Goal: Task Accomplishment & Management: Manage account settings

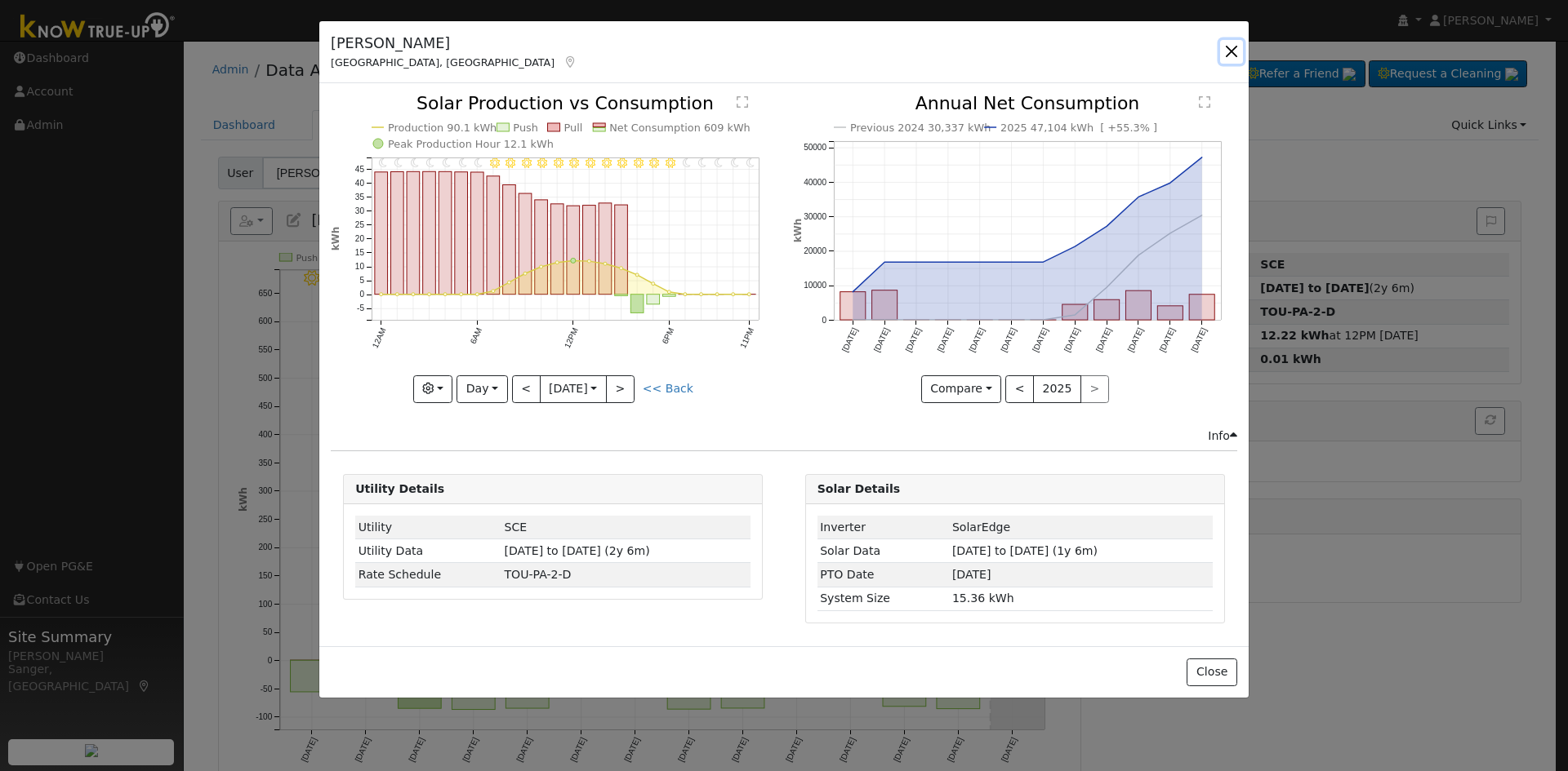
click at [1233, 48] on button "button" at bounding box center [1231, 51] width 23 height 23
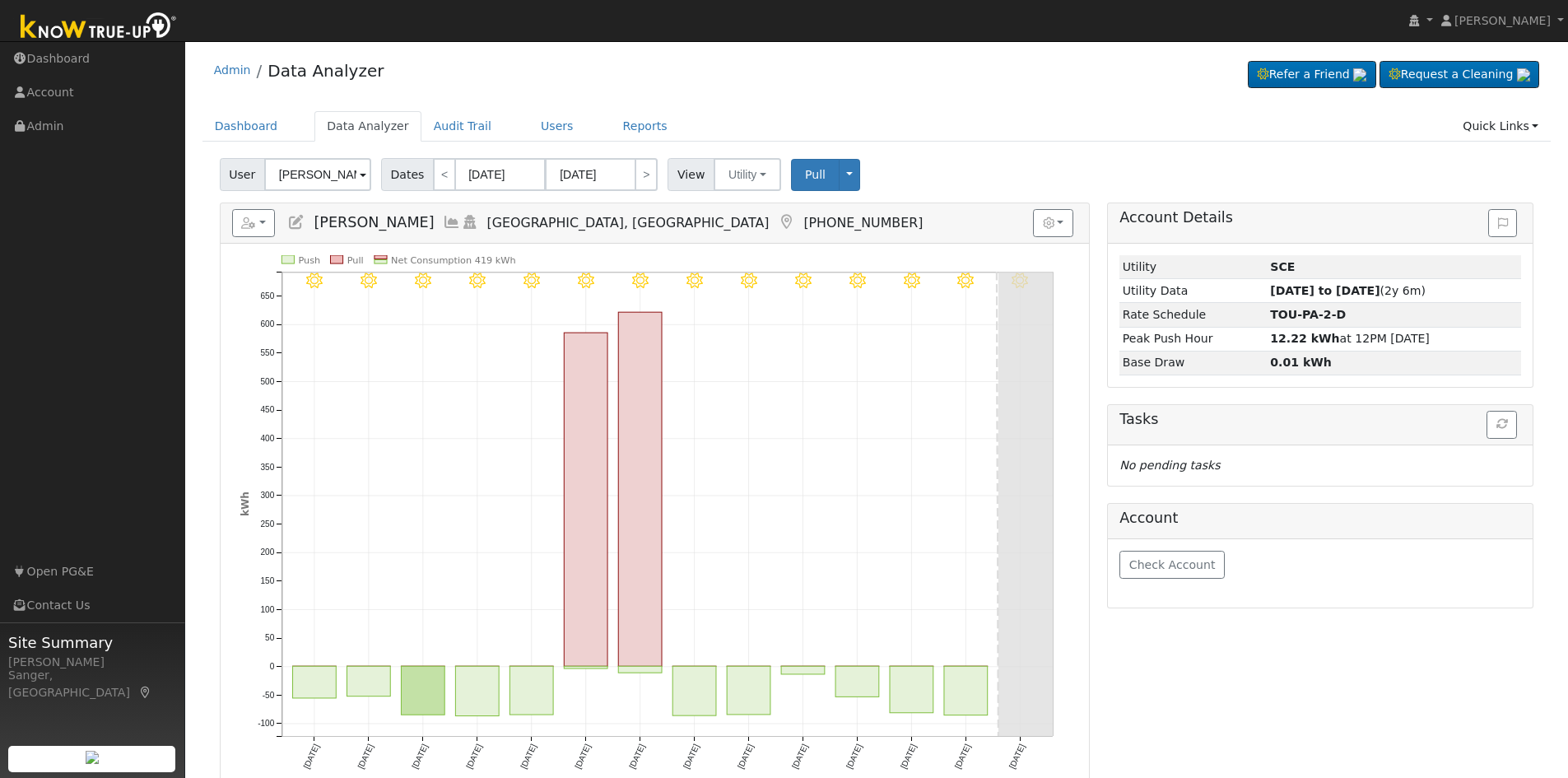
click at [300, 223] on icon at bounding box center [296, 222] width 18 height 15
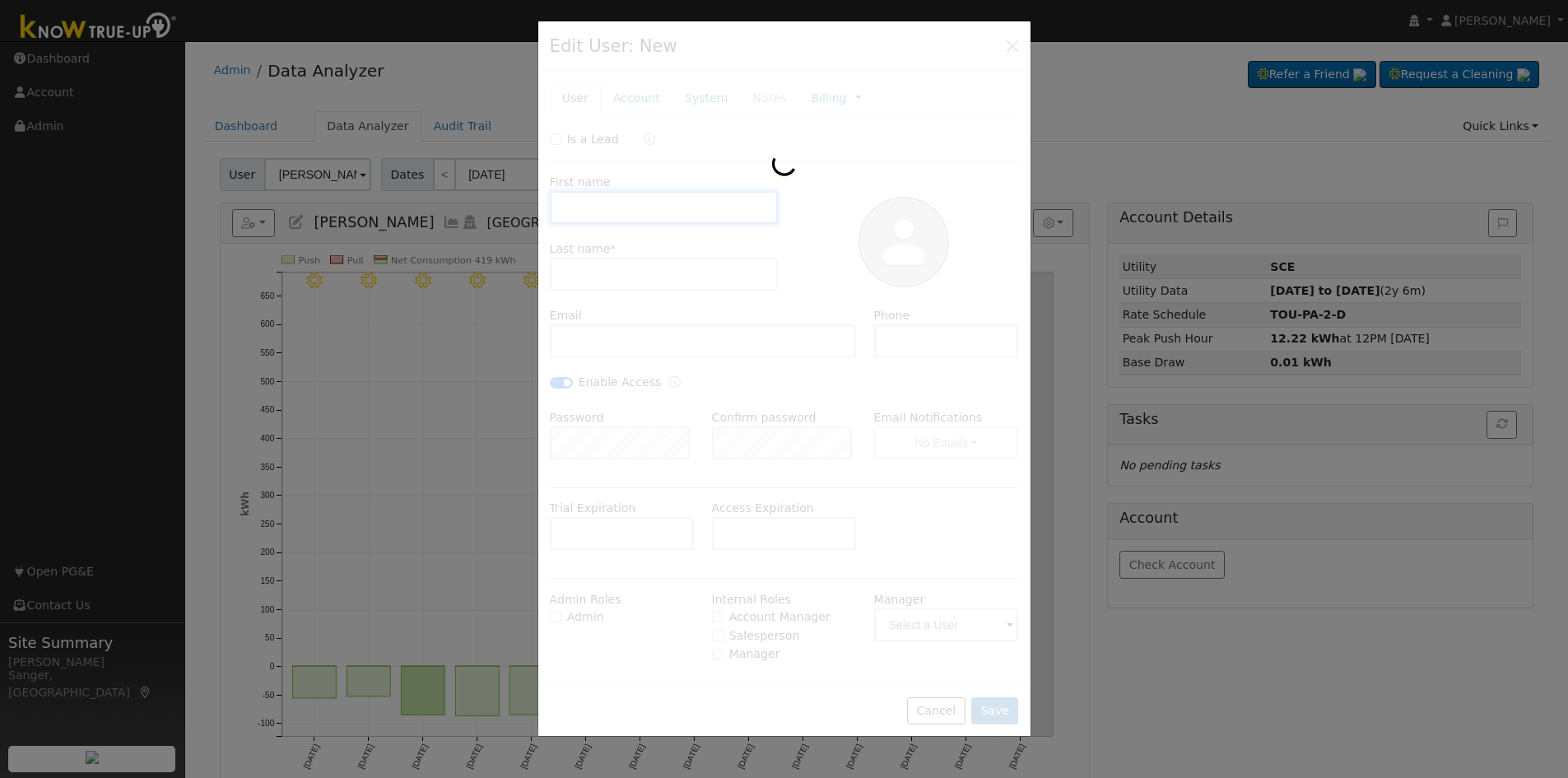
type input "Frank"
type input "Macaluso"
type input "jjpeyton01@yahoo.com"
type input "559-284-1447"
checkbox input "true"
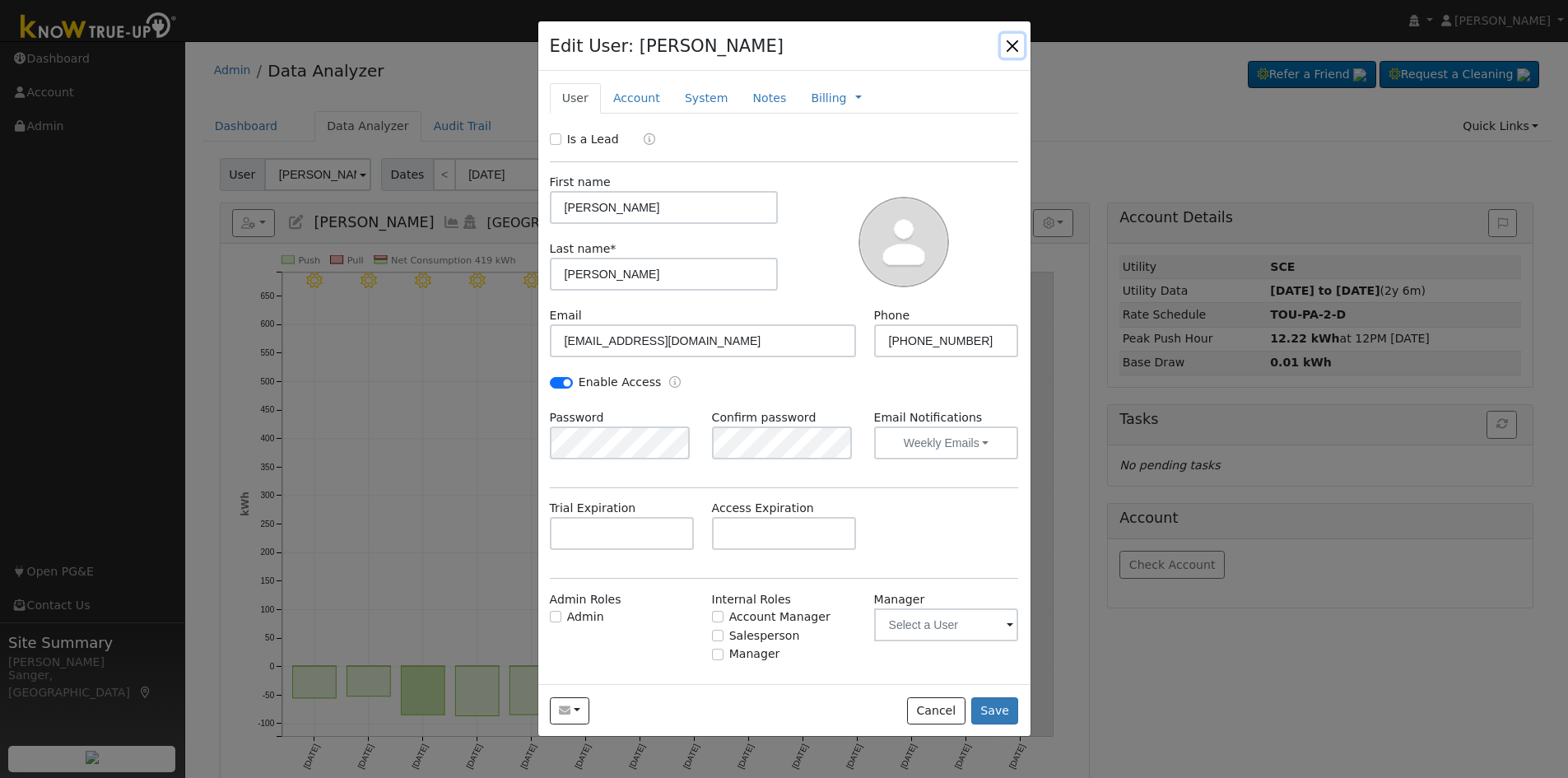
click at [1011, 40] on button "button" at bounding box center [1012, 45] width 23 height 23
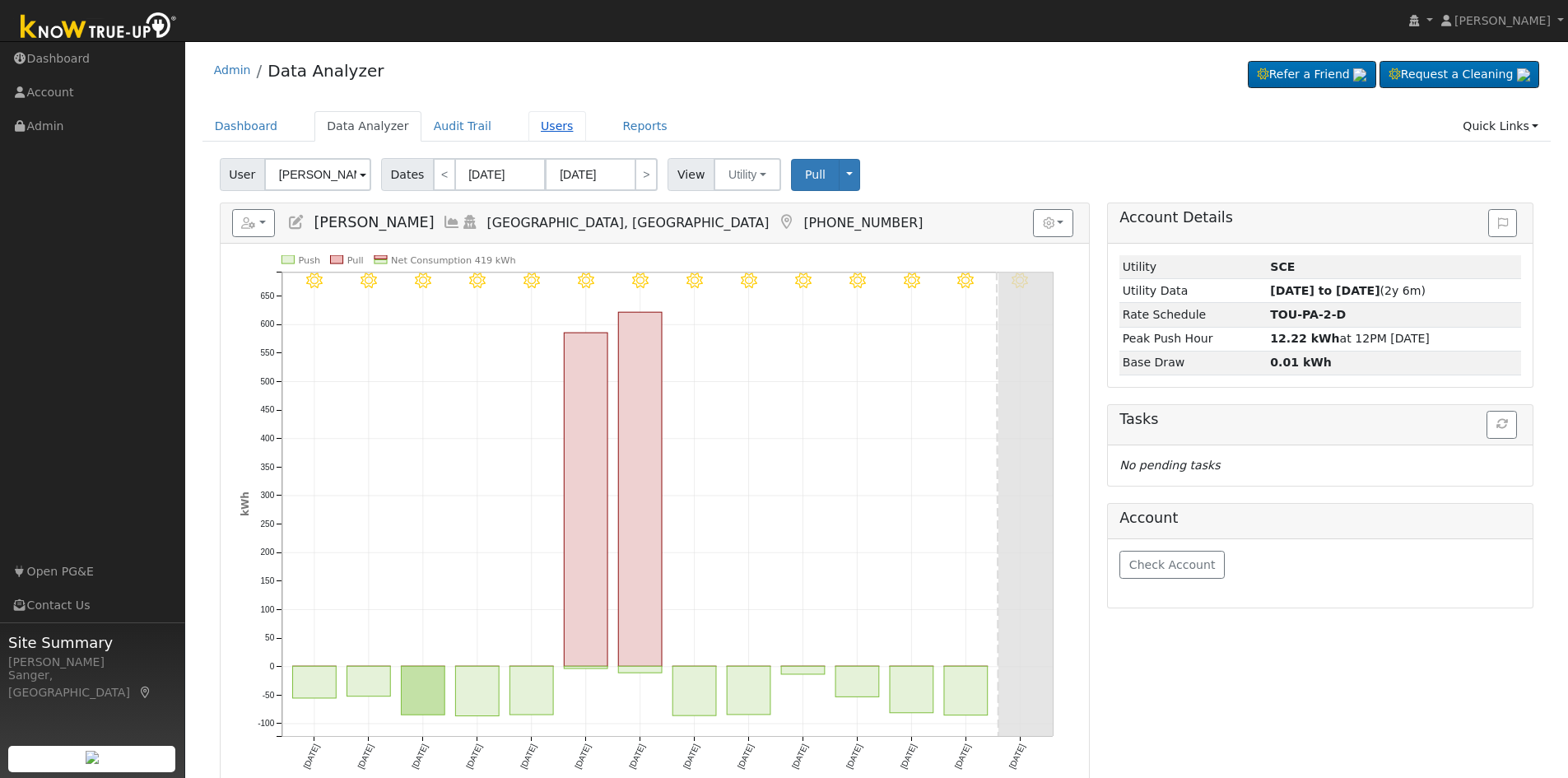
click at [529, 121] on link "Users" at bounding box center [558, 126] width 57 height 31
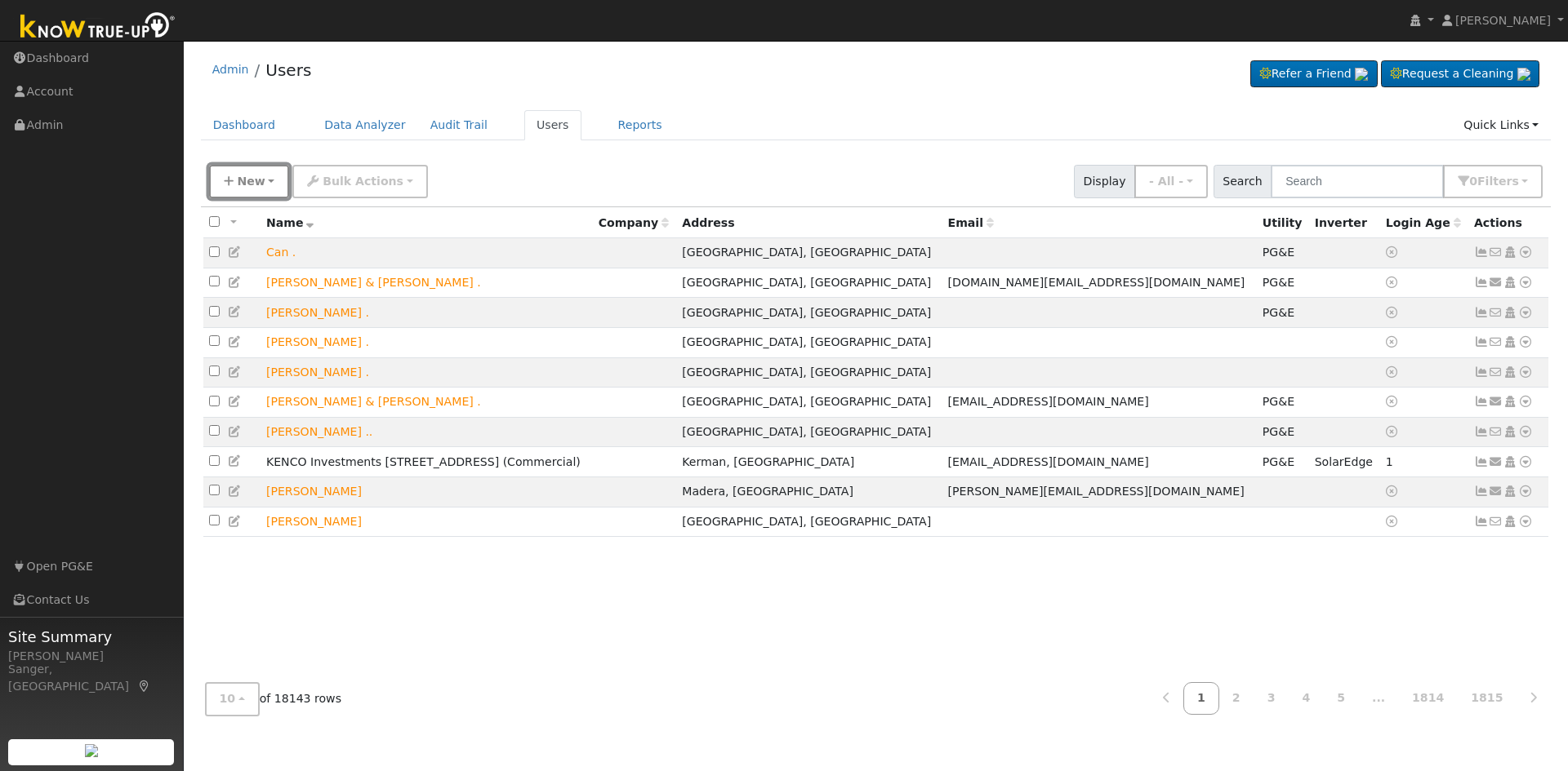
click at [256, 182] on span "New" at bounding box center [251, 181] width 28 height 13
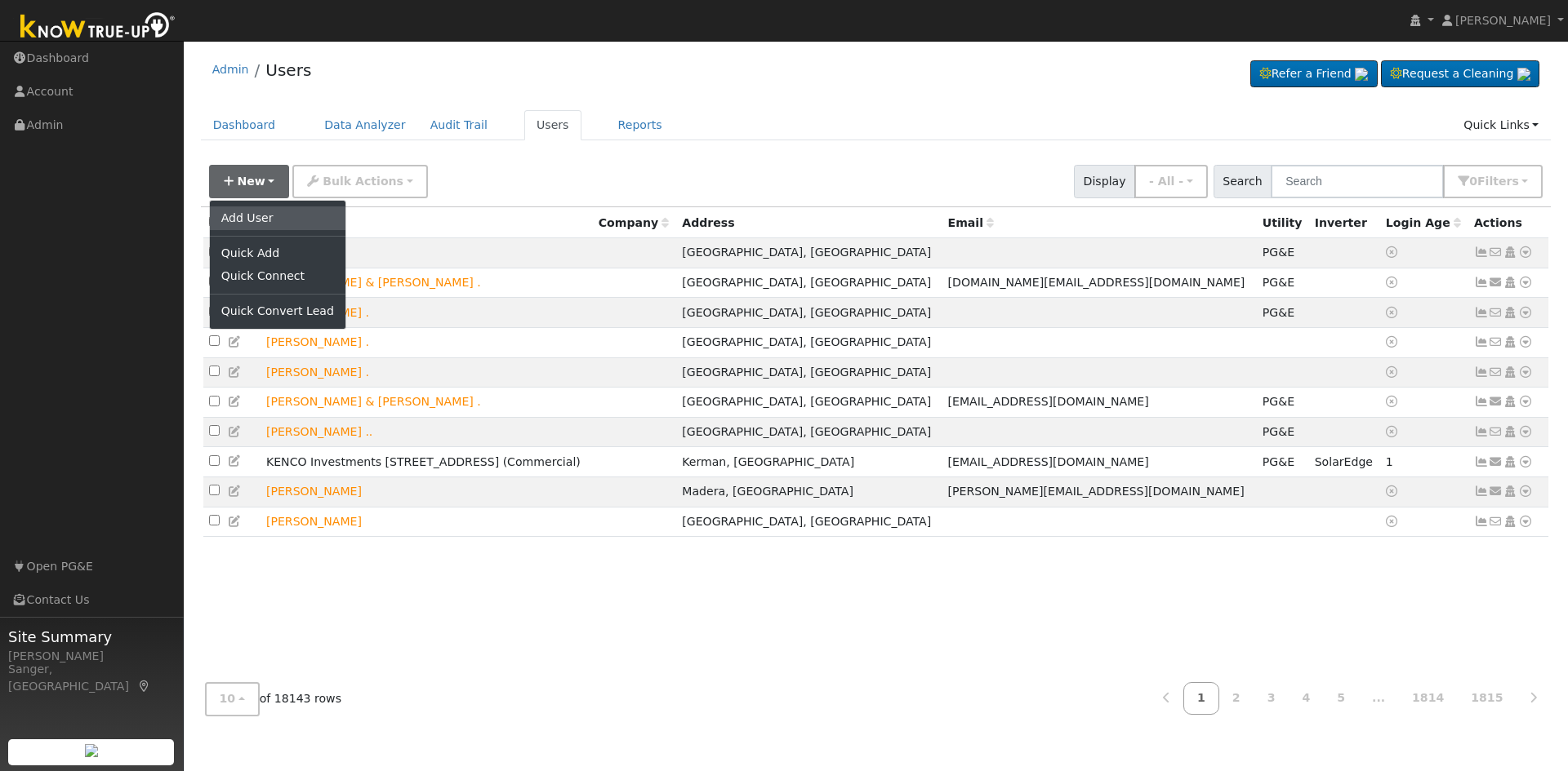
click at [240, 215] on link "Add User" at bounding box center [278, 217] width 136 height 23
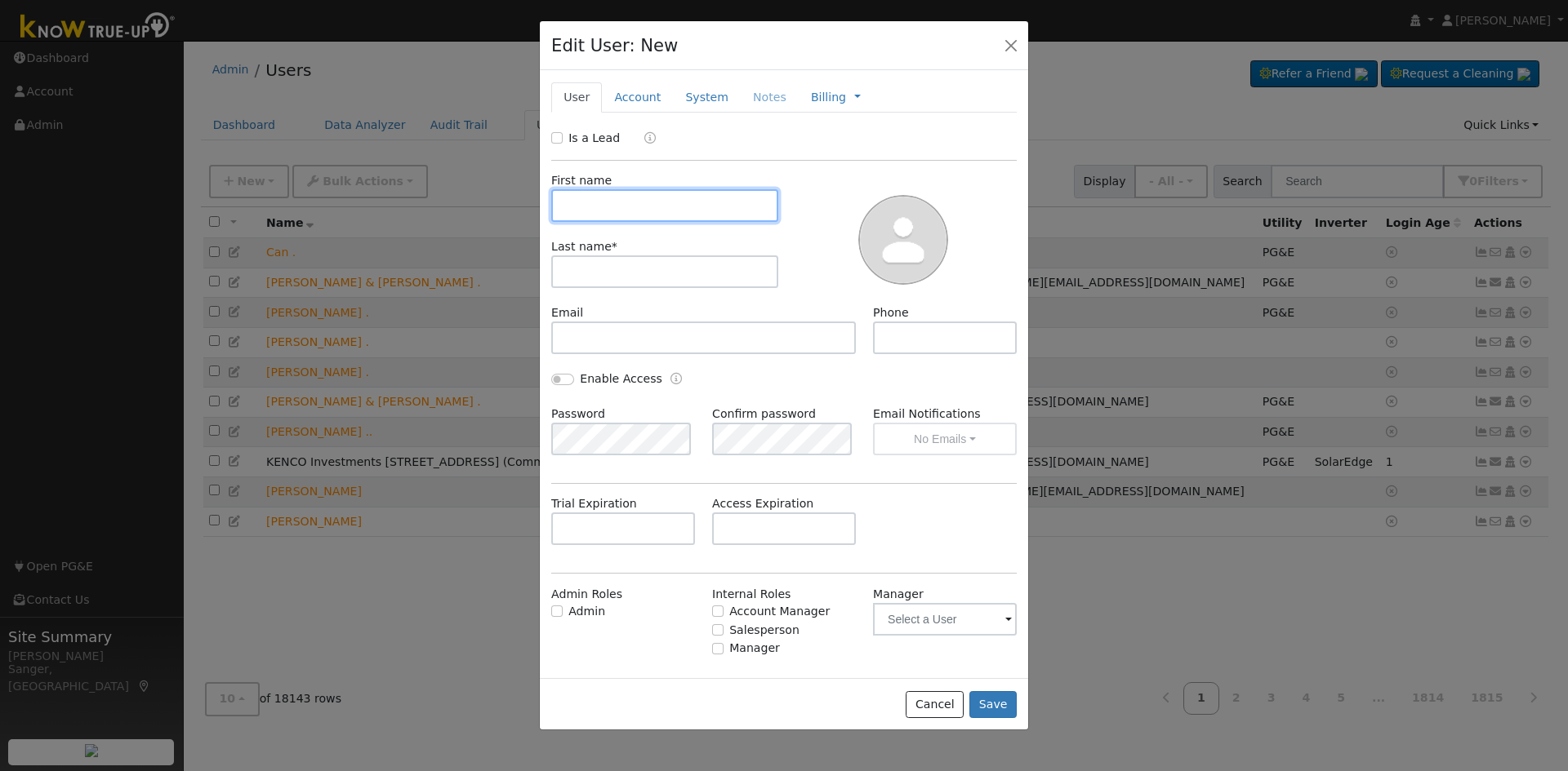
paste input "Joann Cigan"
type input "Joann Cigan"
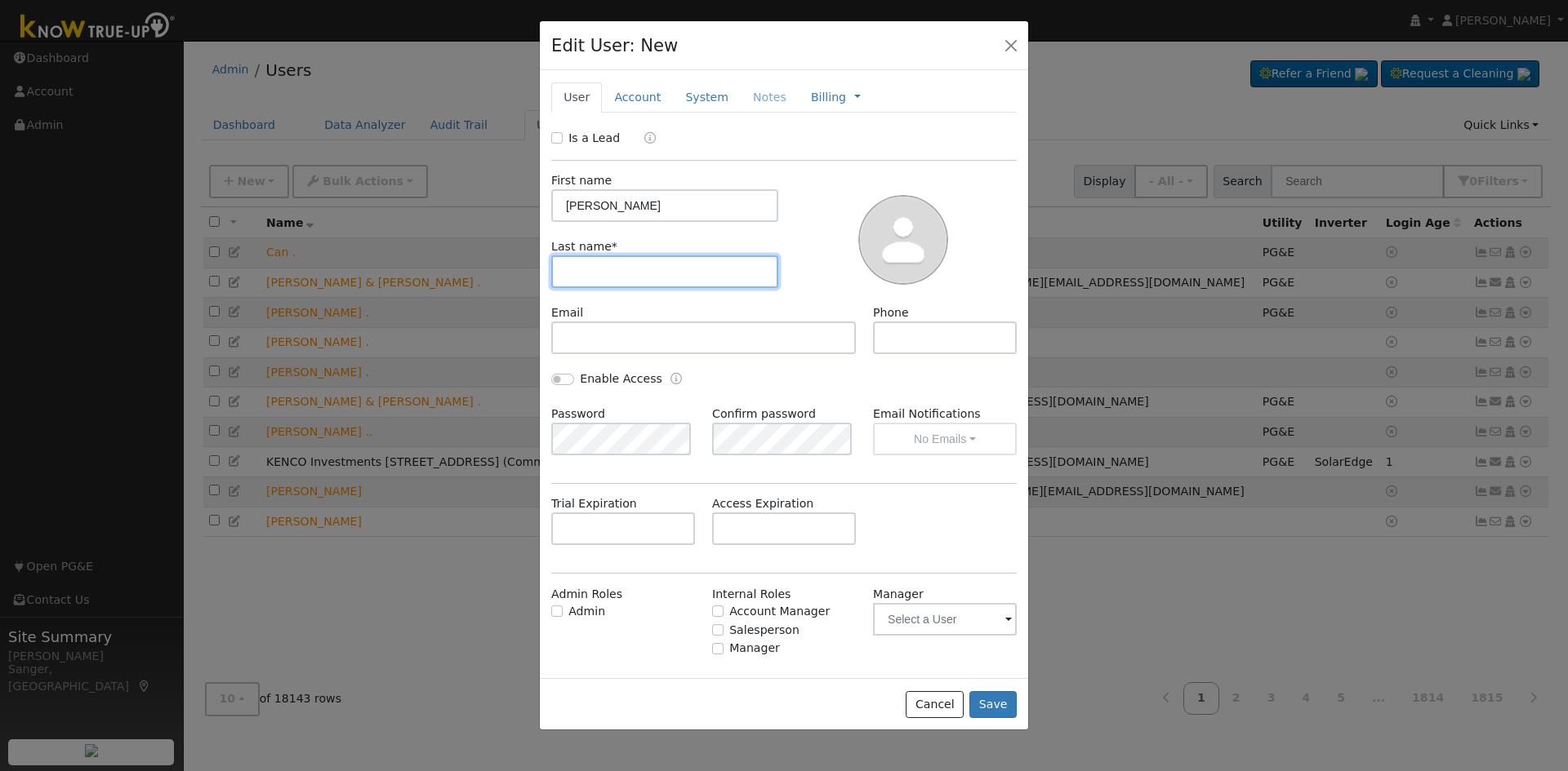
click at [600, 272] on input "text" at bounding box center [664, 271] width 227 height 32
paste input "Joann Cigan"
drag, startPoint x: 600, startPoint y: 273, endPoint x: 494, endPoint y: 270, distance: 106.0
click at [494, 270] on div "Edit User: New Select an Ac... New Account Nickname Cancel Create Are you sure …" at bounding box center [784, 385] width 1568 height 771
type input "Cigan"
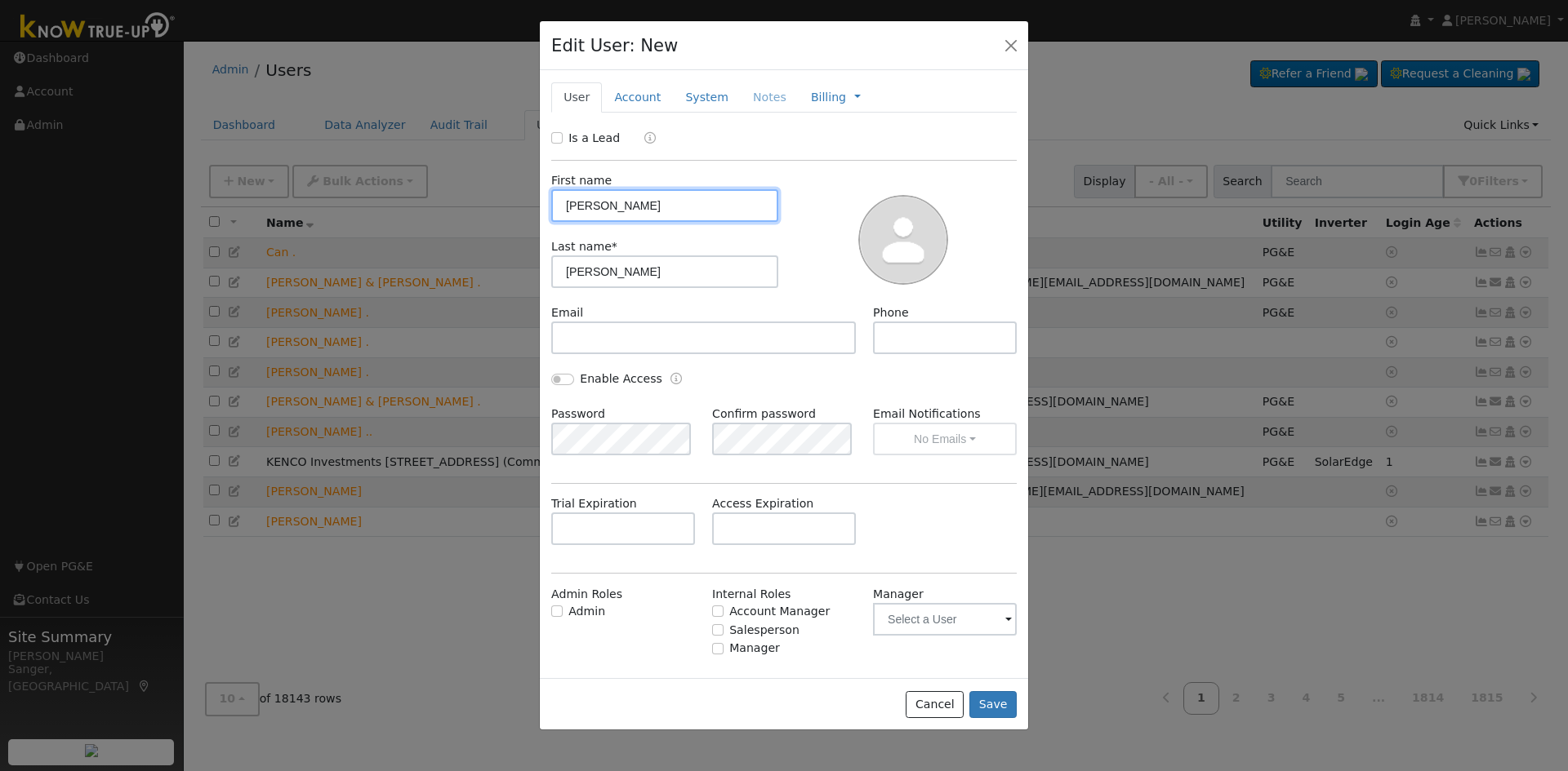
drag, startPoint x: 704, startPoint y: 209, endPoint x: 742, endPoint y: 209, distance: 38.0
click at [742, 209] on input "Joann Cigan" at bounding box center [664, 205] width 227 height 32
type input "Joann"
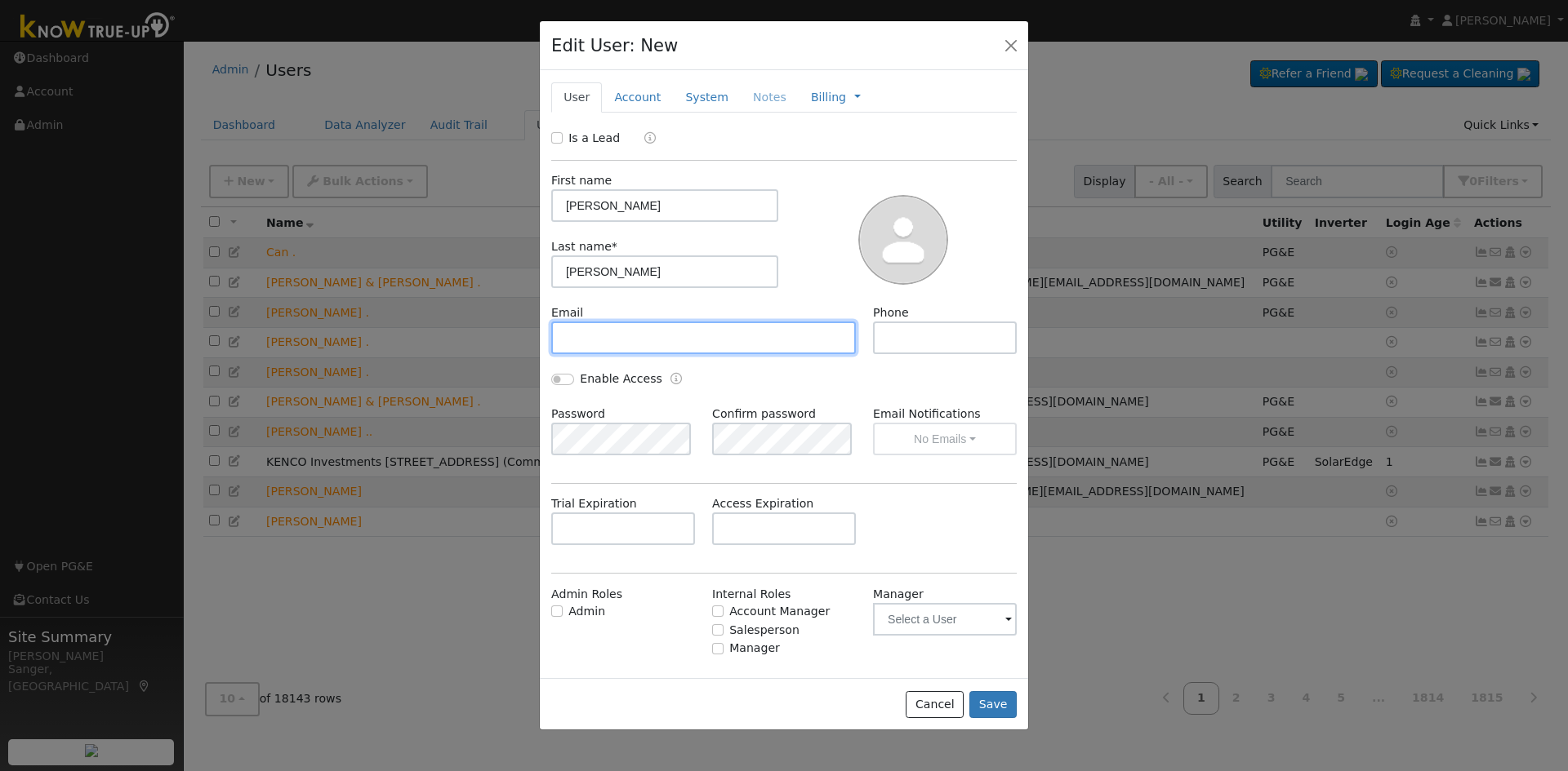
click at [578, 331] on input "text" at bounding box center [703, 337] width 305 height 32
paste input "joelcigan@comcast.net"
type input "joelcigan@comcast.net"
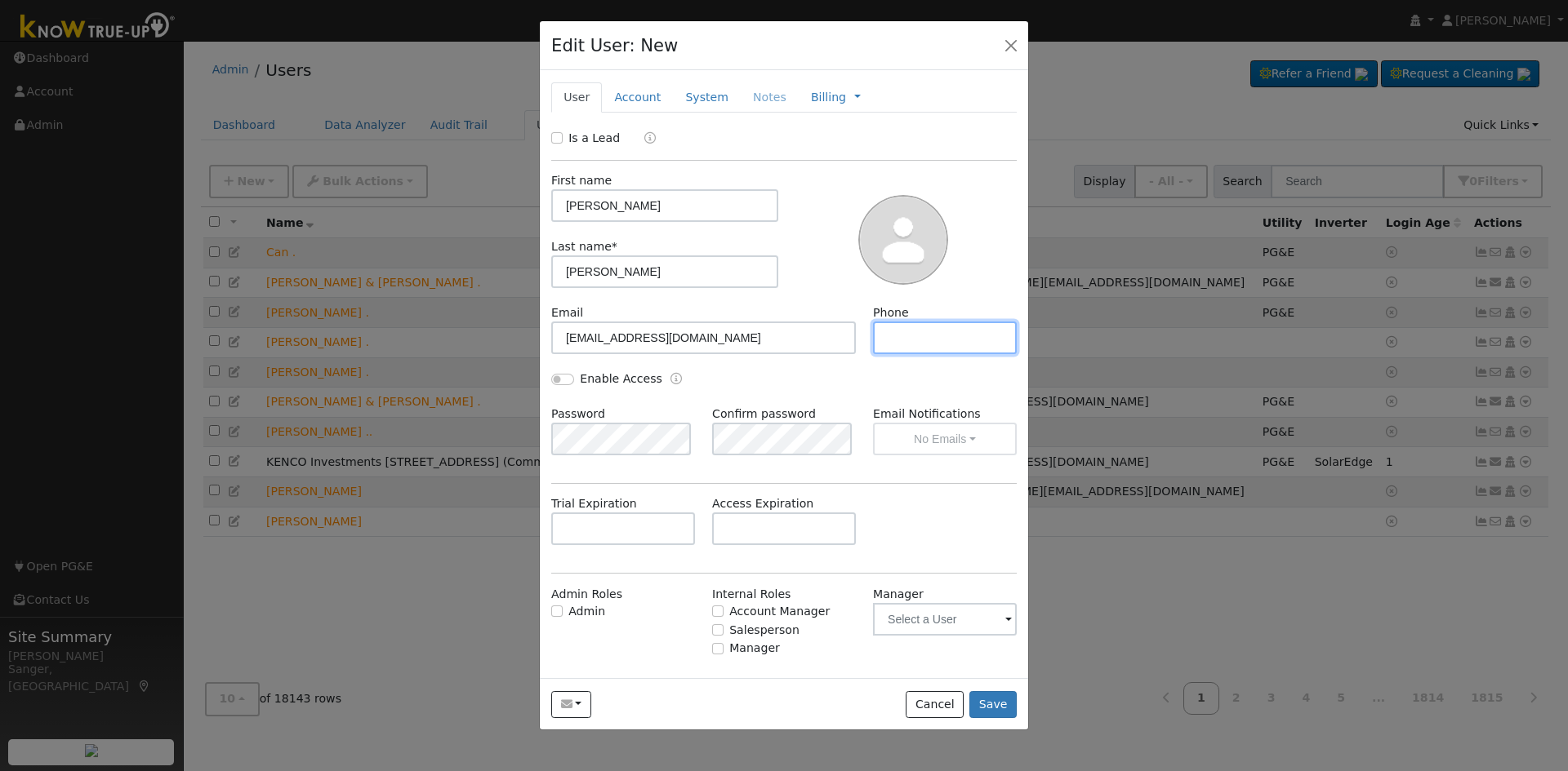
click at [968, 331] on input "text" at bounding box center [944, 337] width 143 height 32
paste input "559-319-8606 Email"
type input "559-319-8606 Email"
click at [559, 135] on input "Is a Lead" at bounding box center [557, 138] width 12 height 12
checkbox input "true"
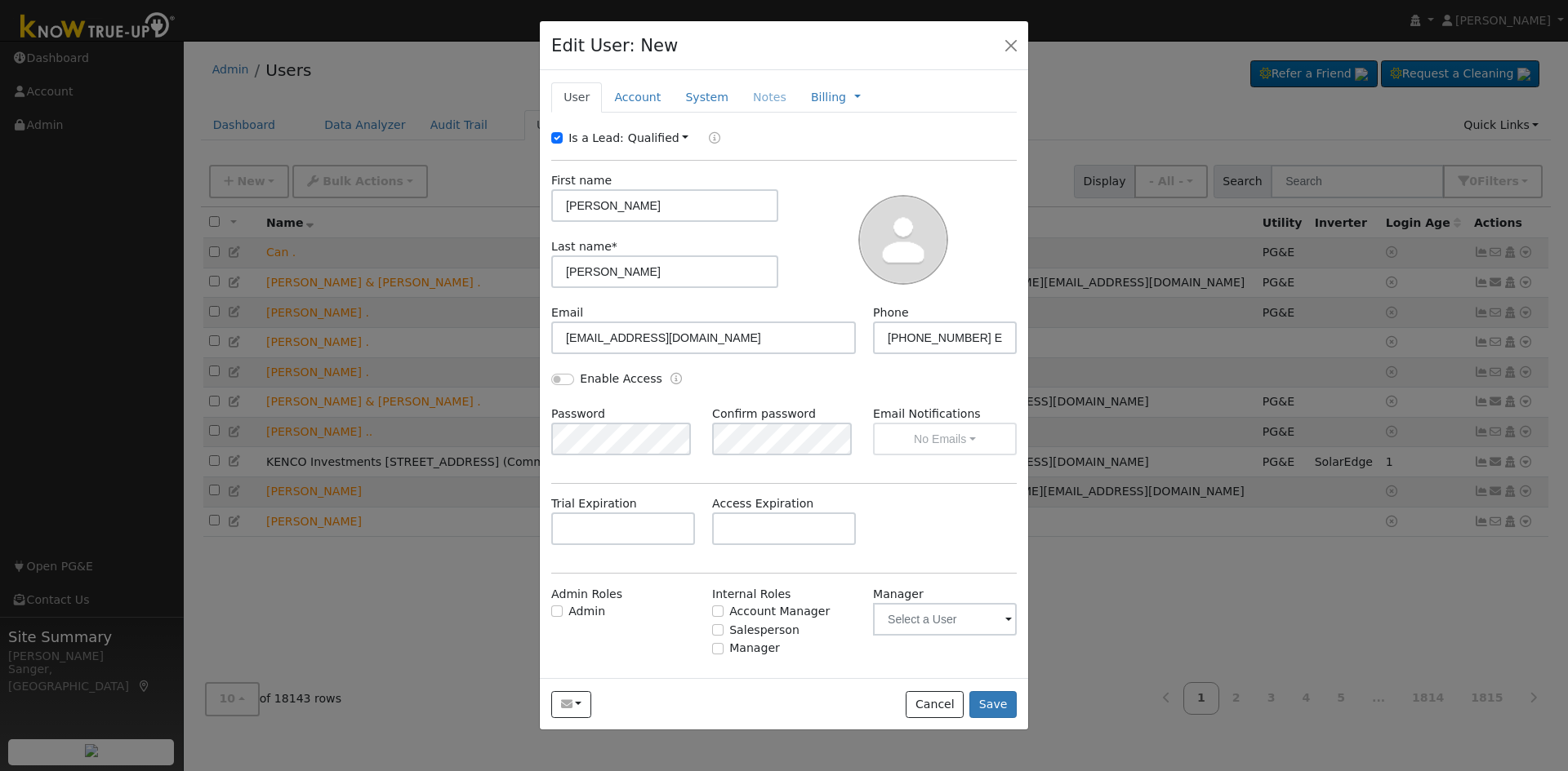
drag, startPoint x: 636, startPoint y: 100, endPoint x: 1301, endPoint y: 261, distance: 684.2
click at [640, 100] on link "Account" at bounding box center [638, 97] width 71 height 30
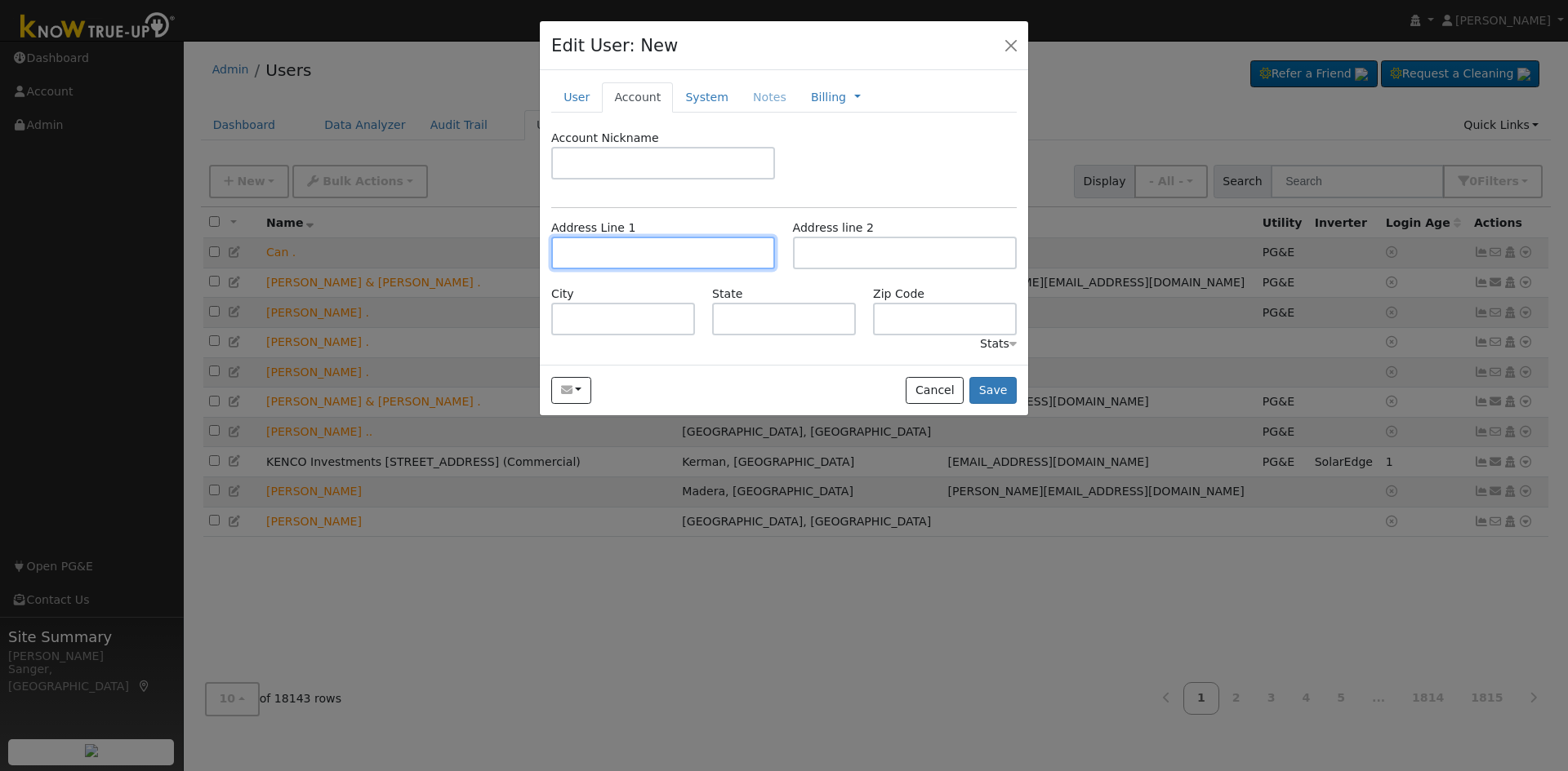
click at [613, 262] on input "text" at bounding box center [663, 252] width 224 height 32
paste input "2471 West San Bruno Avenue Fresno, CA 93711"
type input "2471 West San Bruno Avenue"
type input "Fresno"
type input "CA"
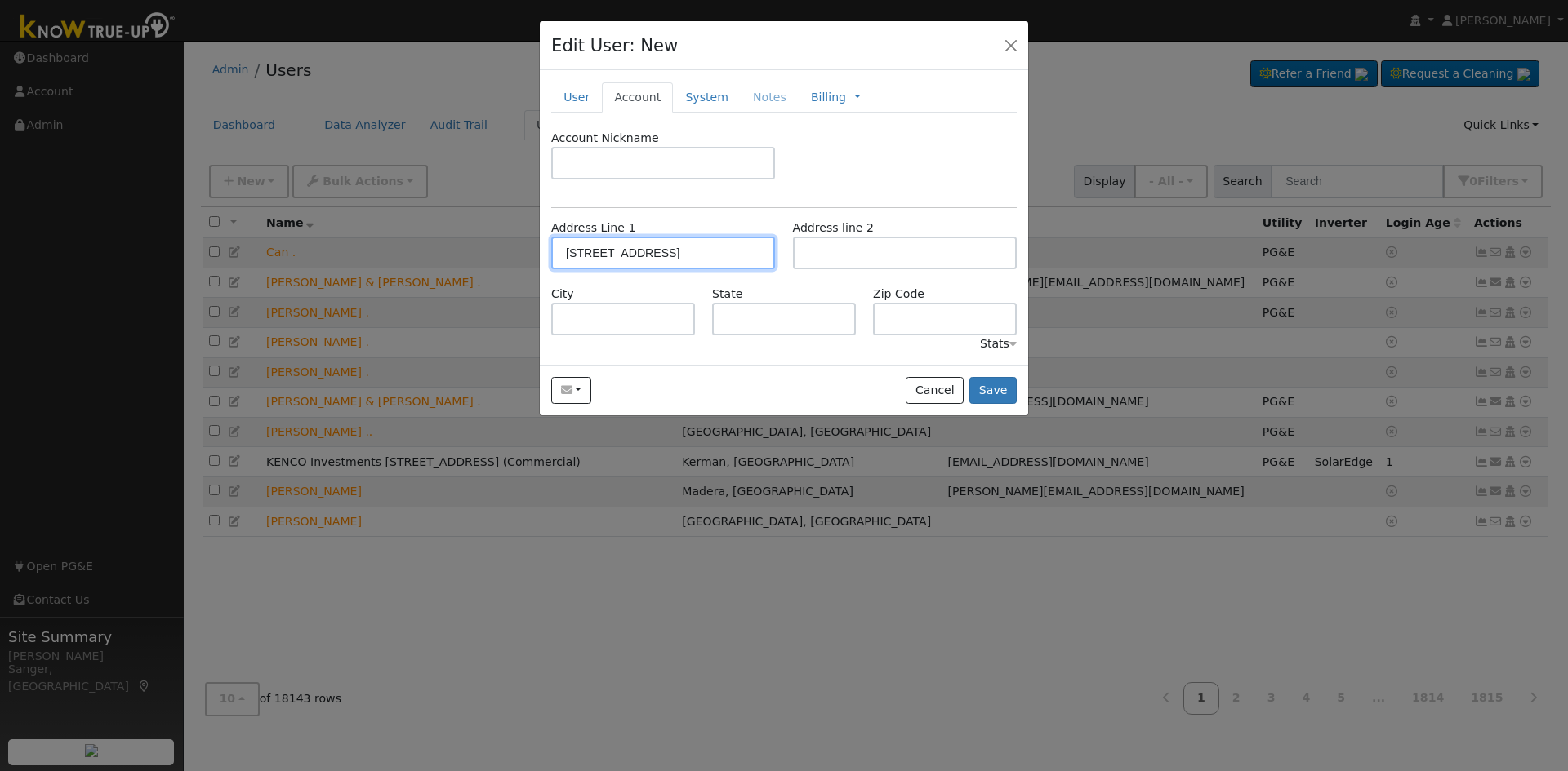
type input "93711"
click at [1004, 389] on button "Save" at bounding box center [993, 391] width 47 height 28
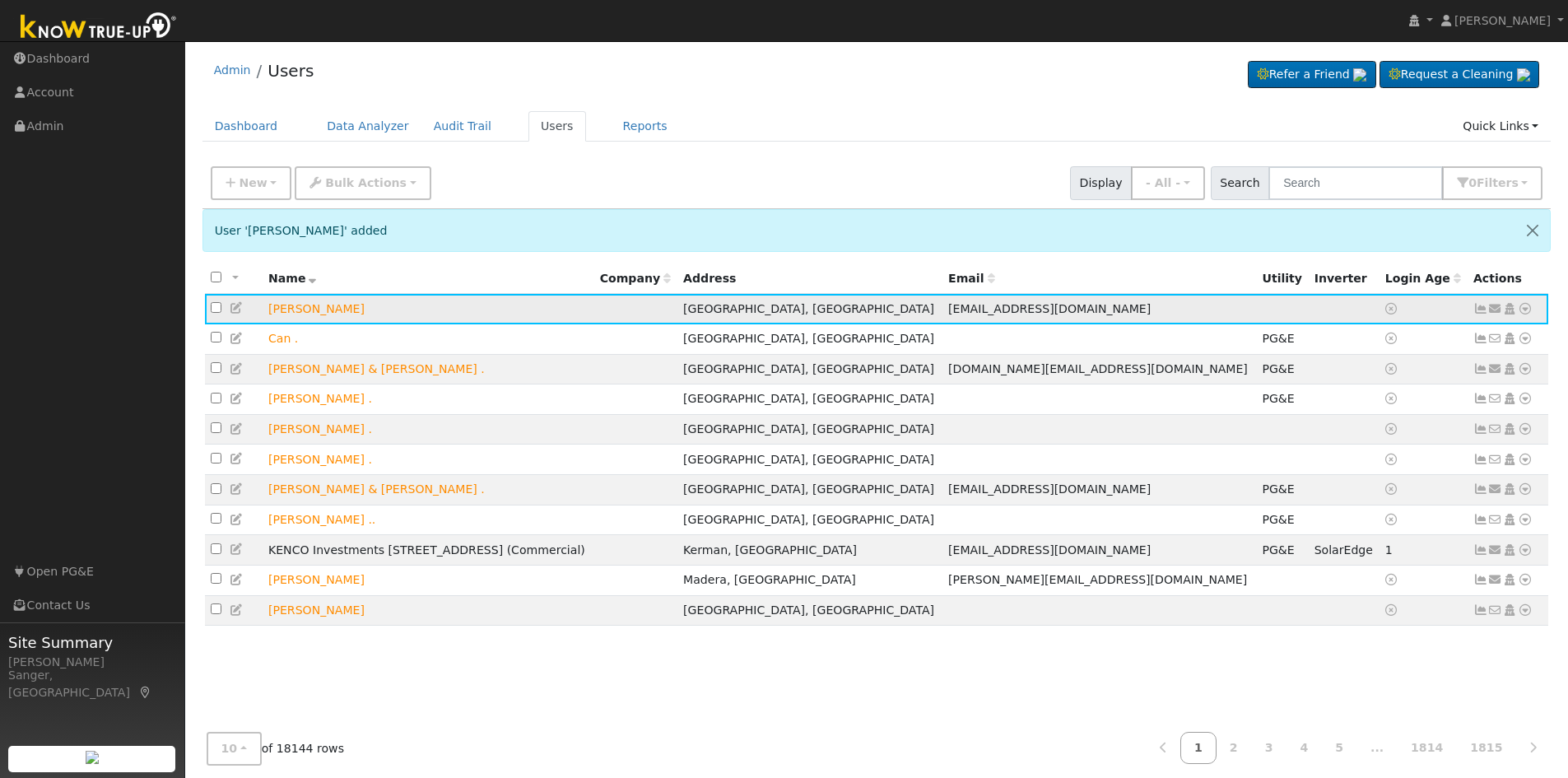
click at [1495, 310] on icon at bounding box center [1496, 309] width 15 height 12
click at [1434, 343] on link "Send Email..." at bounding box center [1444, 337] width 115 height 23
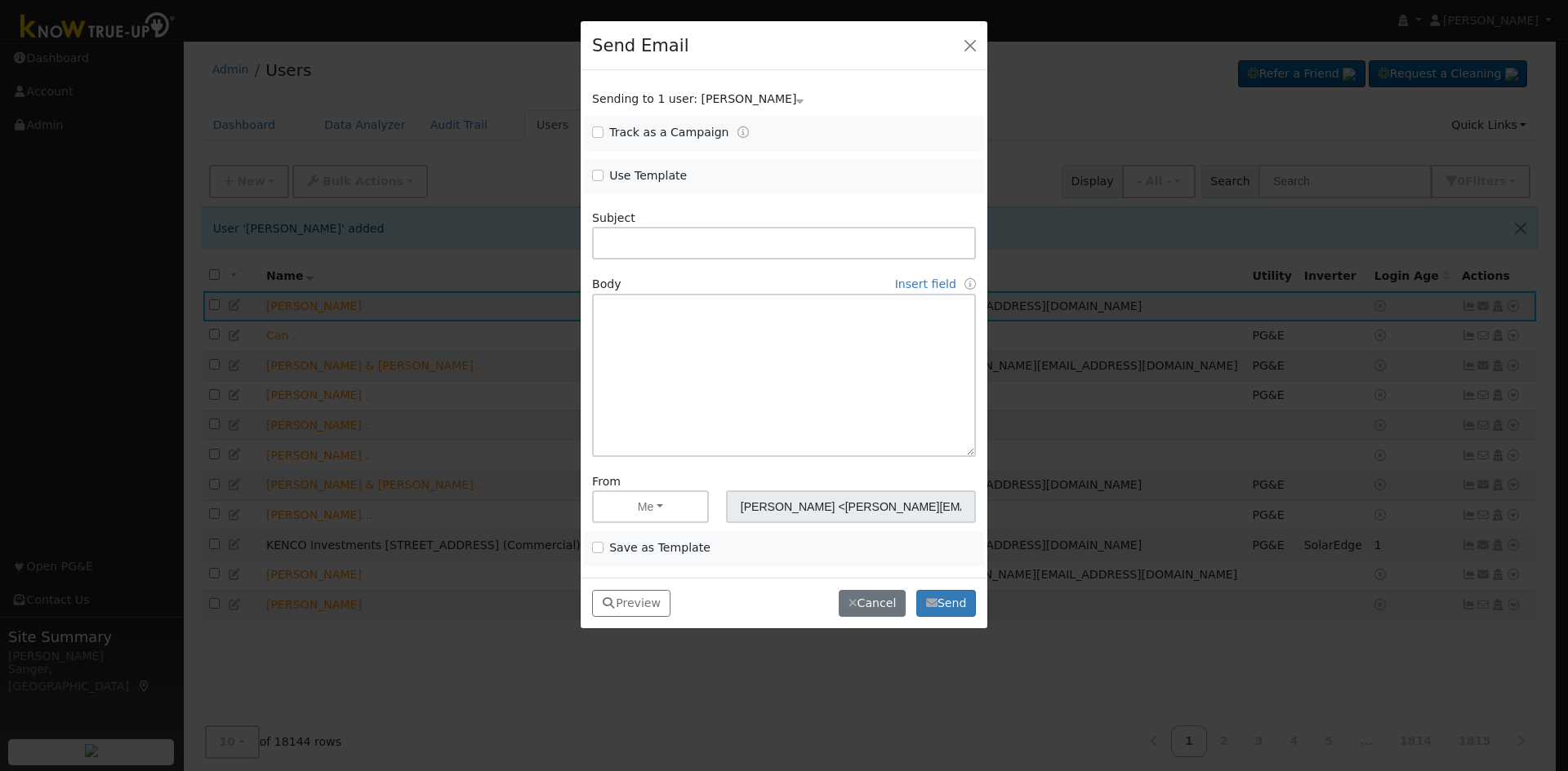
click at [592, 169] on span "Use Template" at bounding box center [684, 175] width 183 height 17
click at [600, 177] on input "Use Template" at bounding box center [598, 176] width 12 height 12
checkbox input "true"
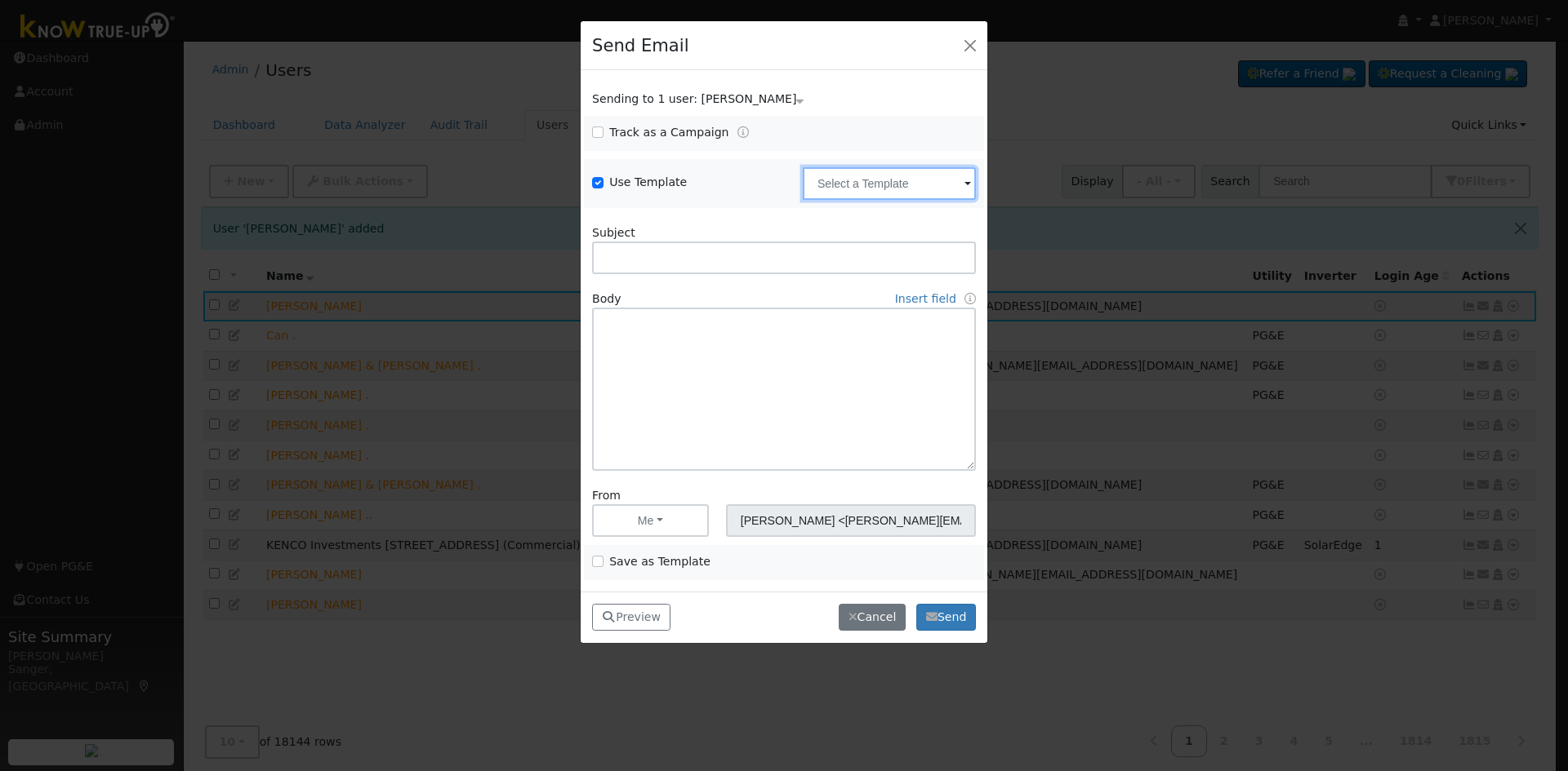
click at [860, 183] on input "text" at bounding box center [889, 183] width 173 height 32
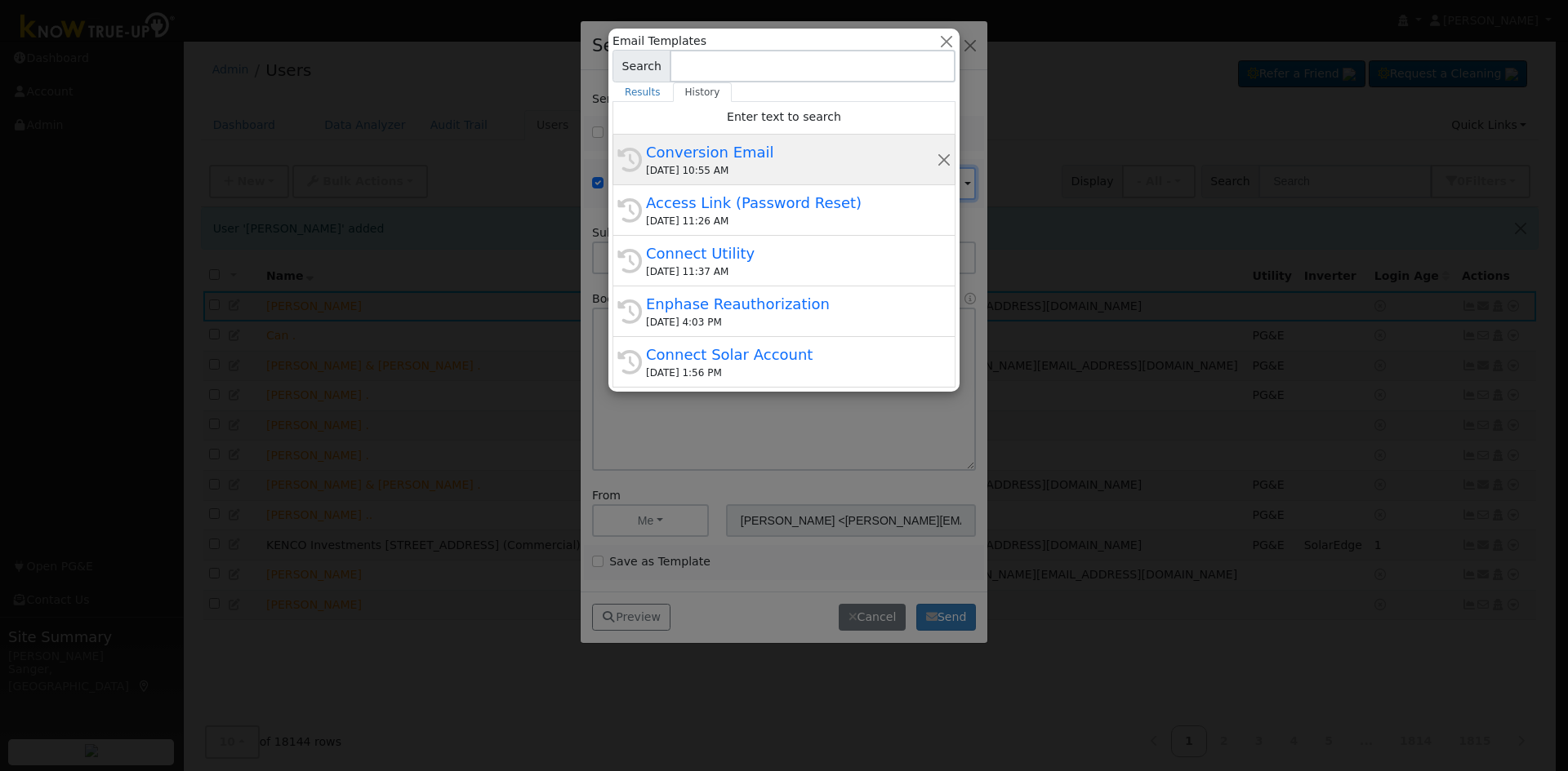
click at [759, 173] on div "09/23/2025 10:55 AM" at bounding box center [791, 170] width 291 height 15
type input "Conversion Email"
type input "Connect Your Utility Account"
type textarea "Dear {user_fname}, The first step is to connect your electric utility account. …"
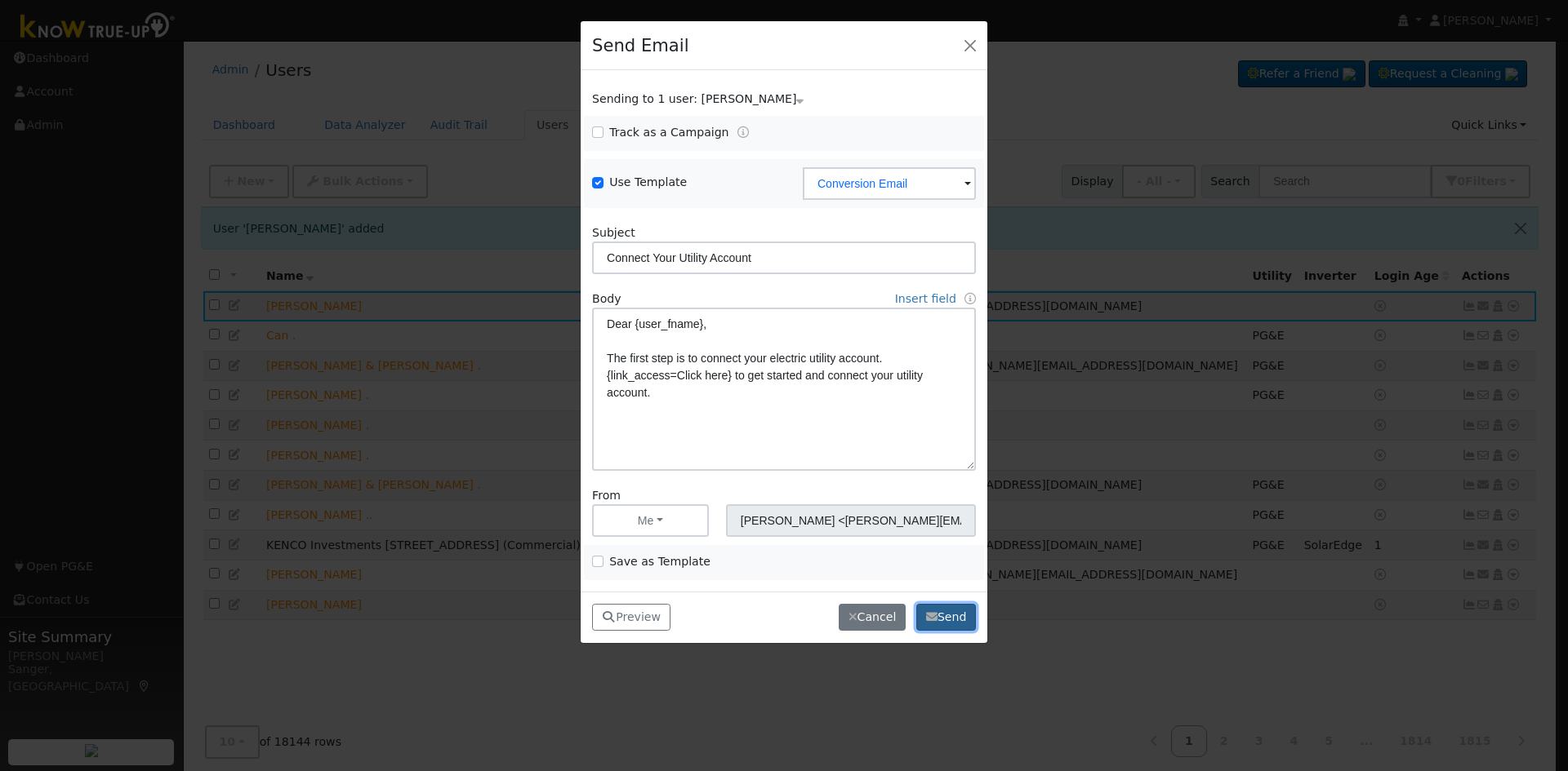
click at [955, 617] on button "Send" at bounding box center [946, 618] width 60 height 28
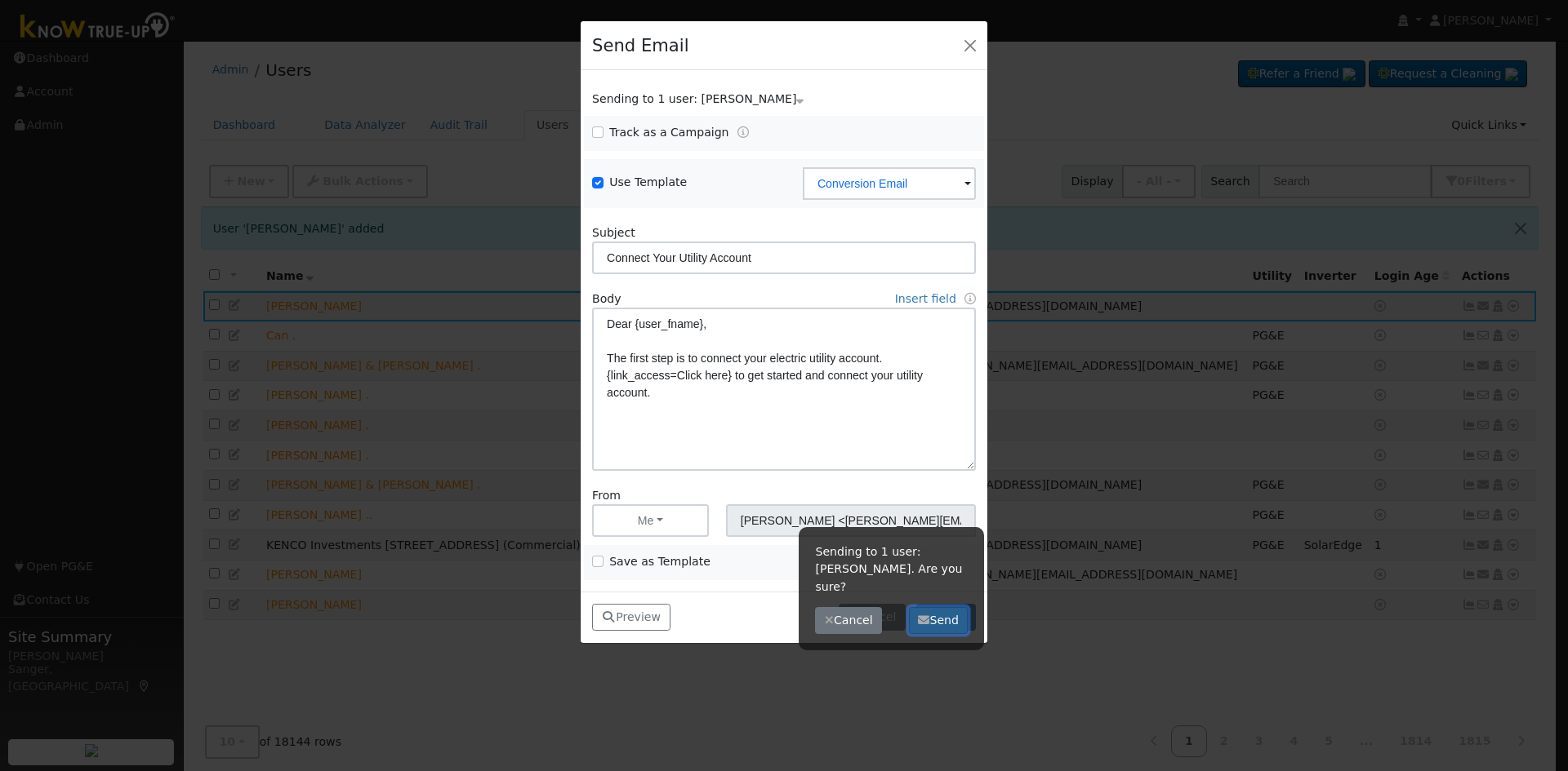
click at [934, 607] on button "Send" at bounding box center [938, 621] width 60 height 28
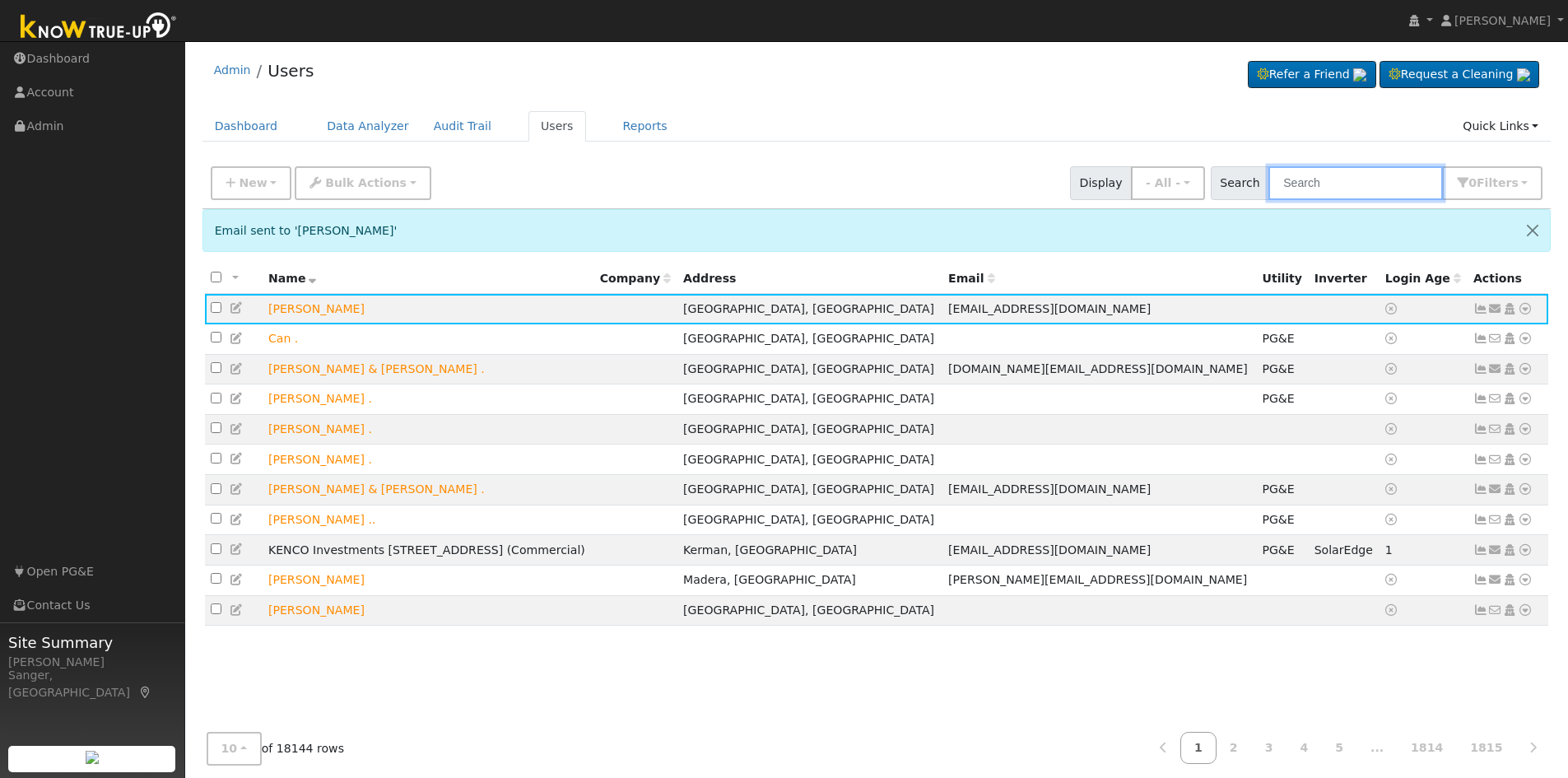
click at [1375, 182] on input "text" at bounding box center [1356, 183] width 174 height 34
paste input "Cigan"
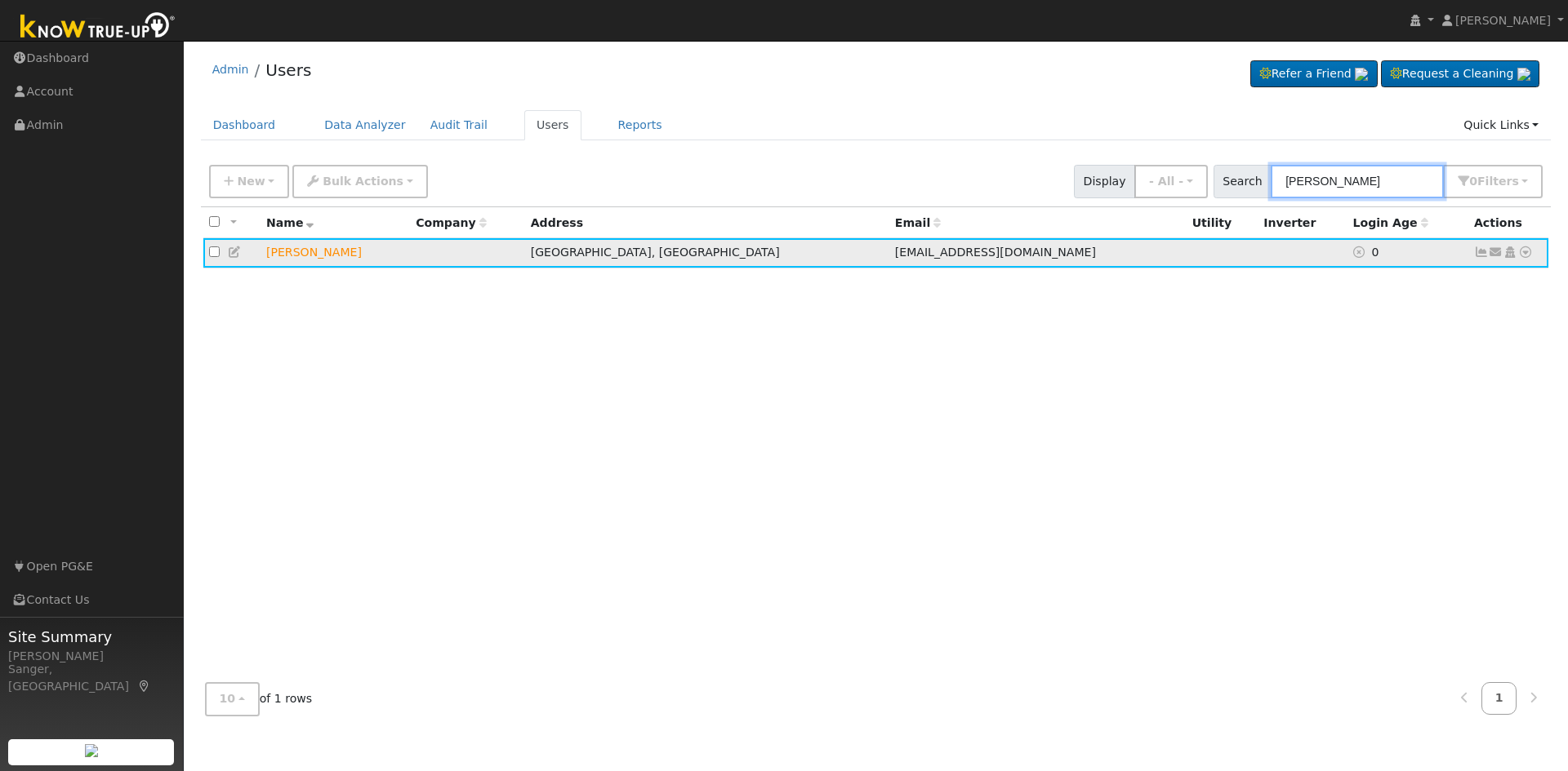
type input "Cigan"
click at [1476, 253] on icon at bounding box center [1481, 252] width 15 height 12
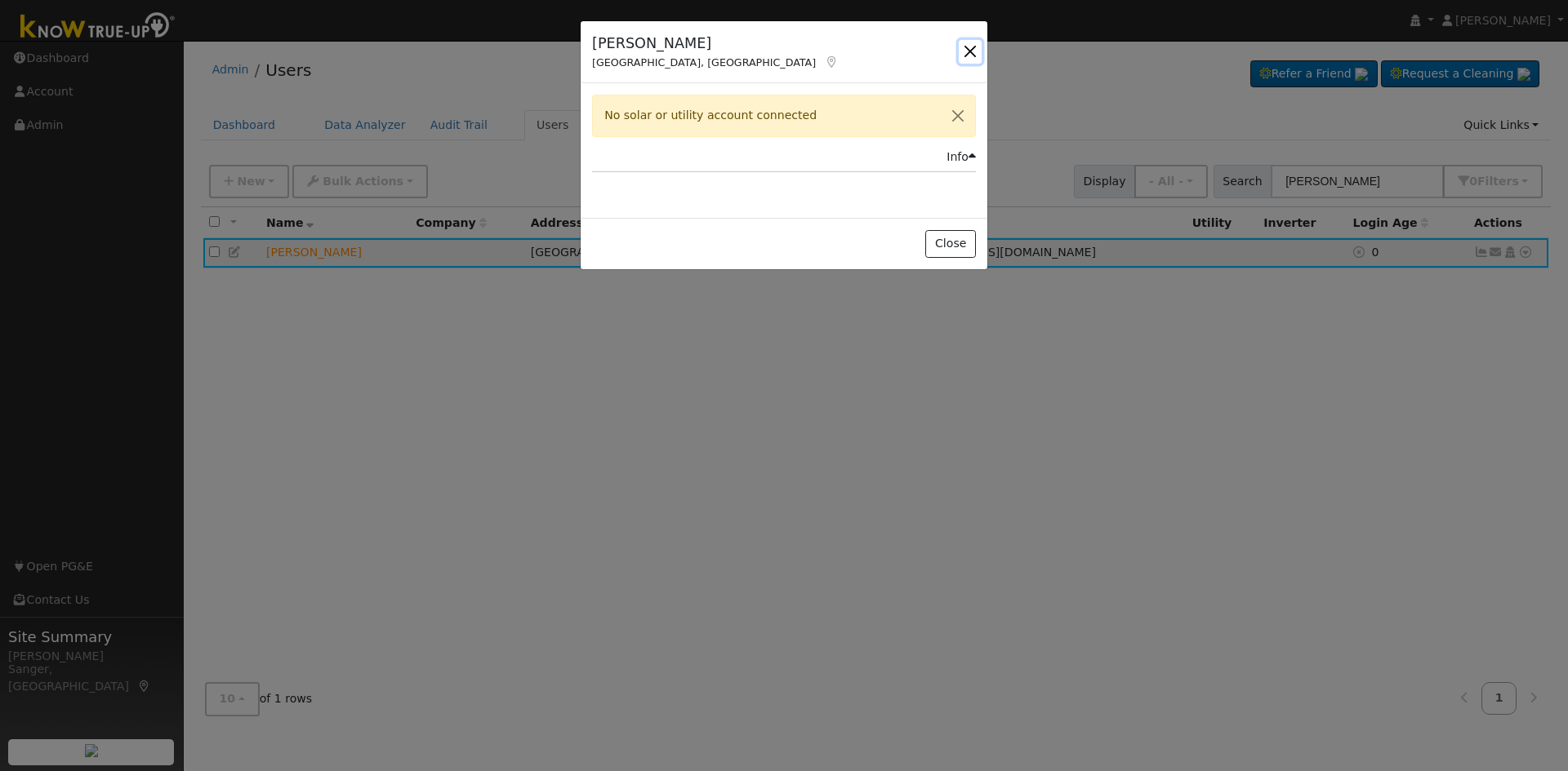
click at [970, 47] on button "button" at bounding box center [970, 51] width 23 height 23
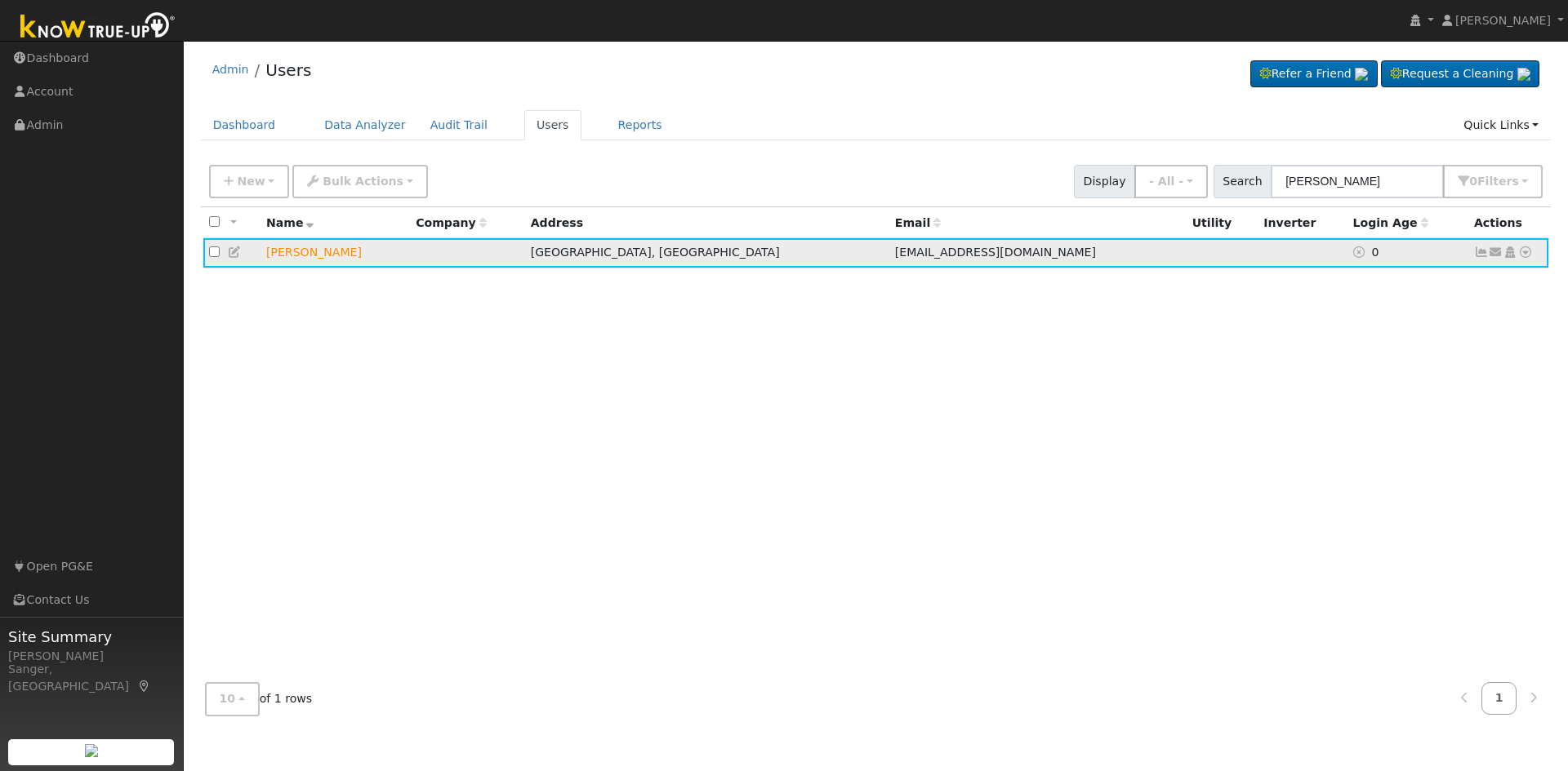
click at [1526, 252] on icon at bounding box center [1525, 252] width 15 height 12
click at [1478, 288] on link "Data Analyzer" at bounding box center [1472, 280] width 119 height 23
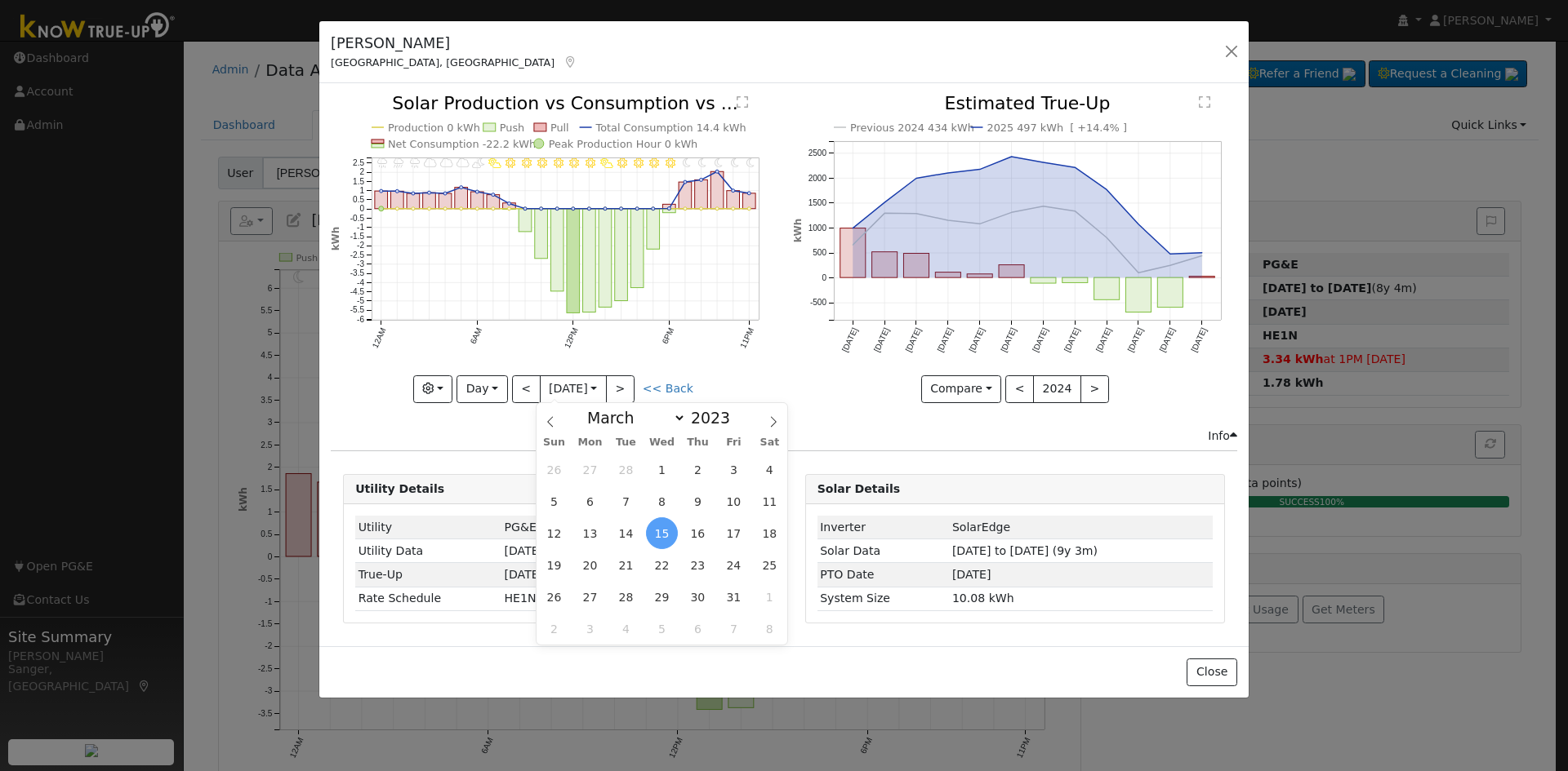
select select "2"
click at [1231, 50] on button "button" at bounding box center [1231, 51] width 23 height 23
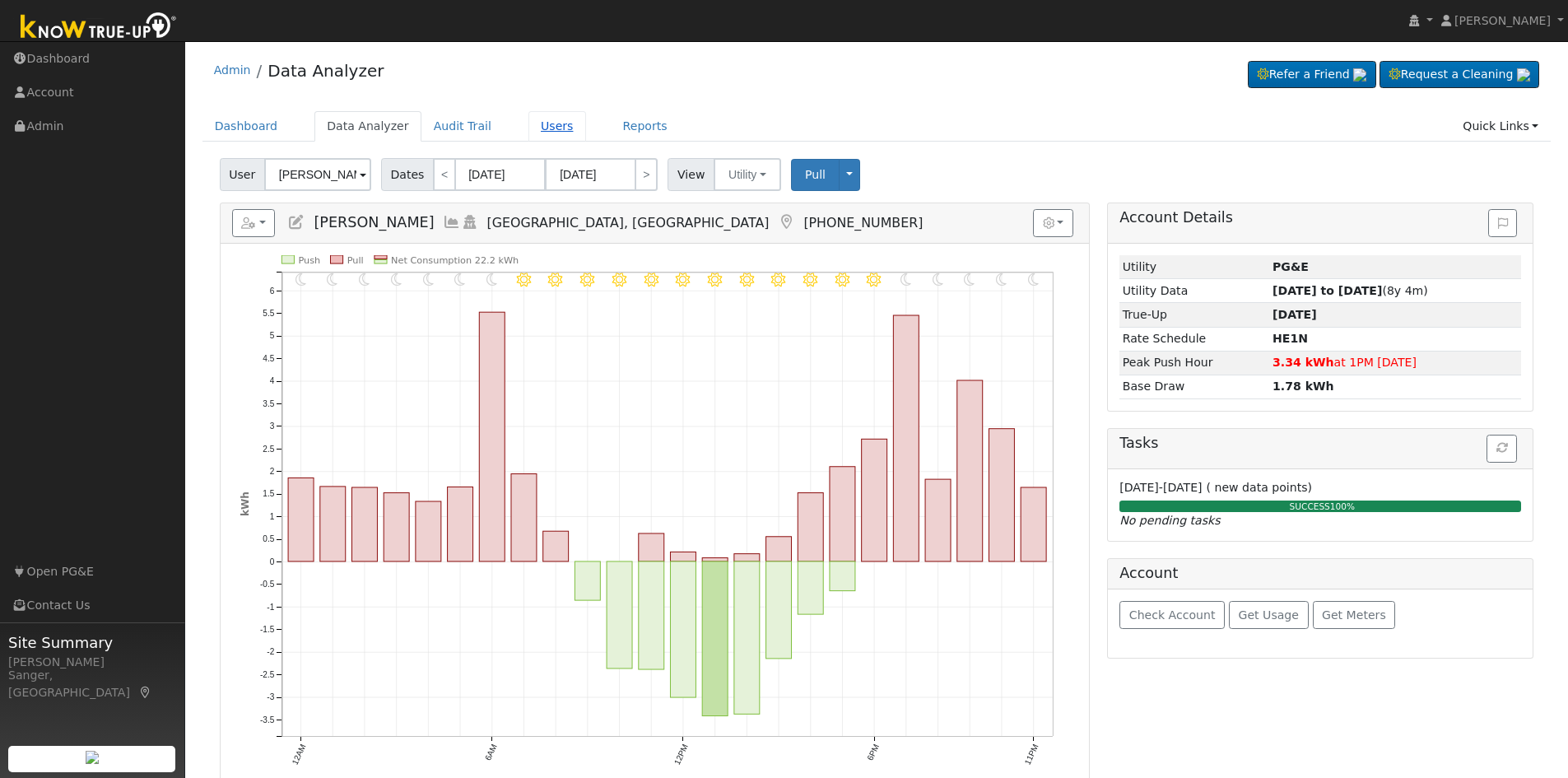
click at [529, 121] on link "Users" at bounding box center [558, 126] width 57 height 31
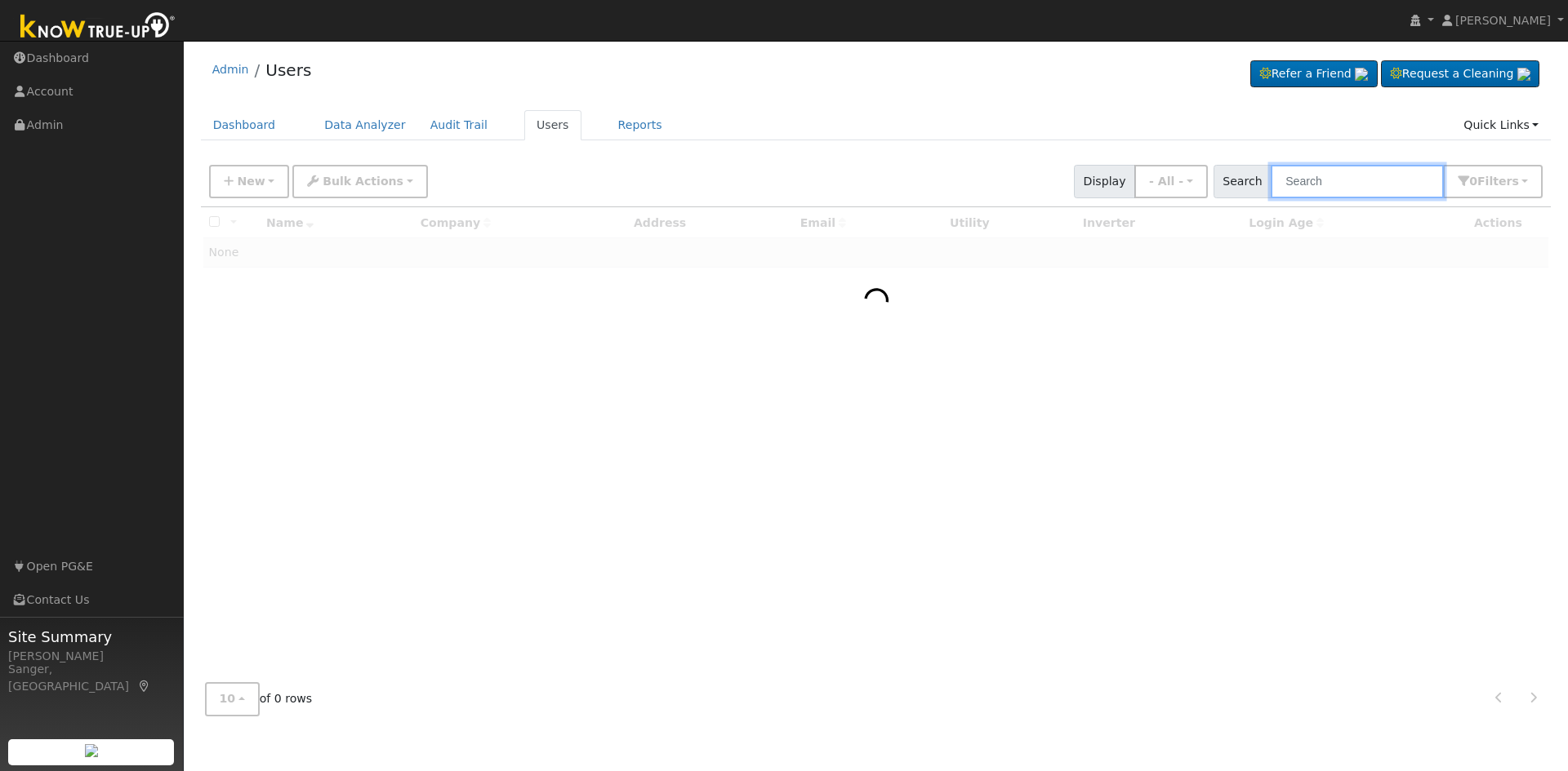
click at [1325, 183] on input "text" at bounding box center [1357, 182] width 173 height 33
paste input "Michael Chan"
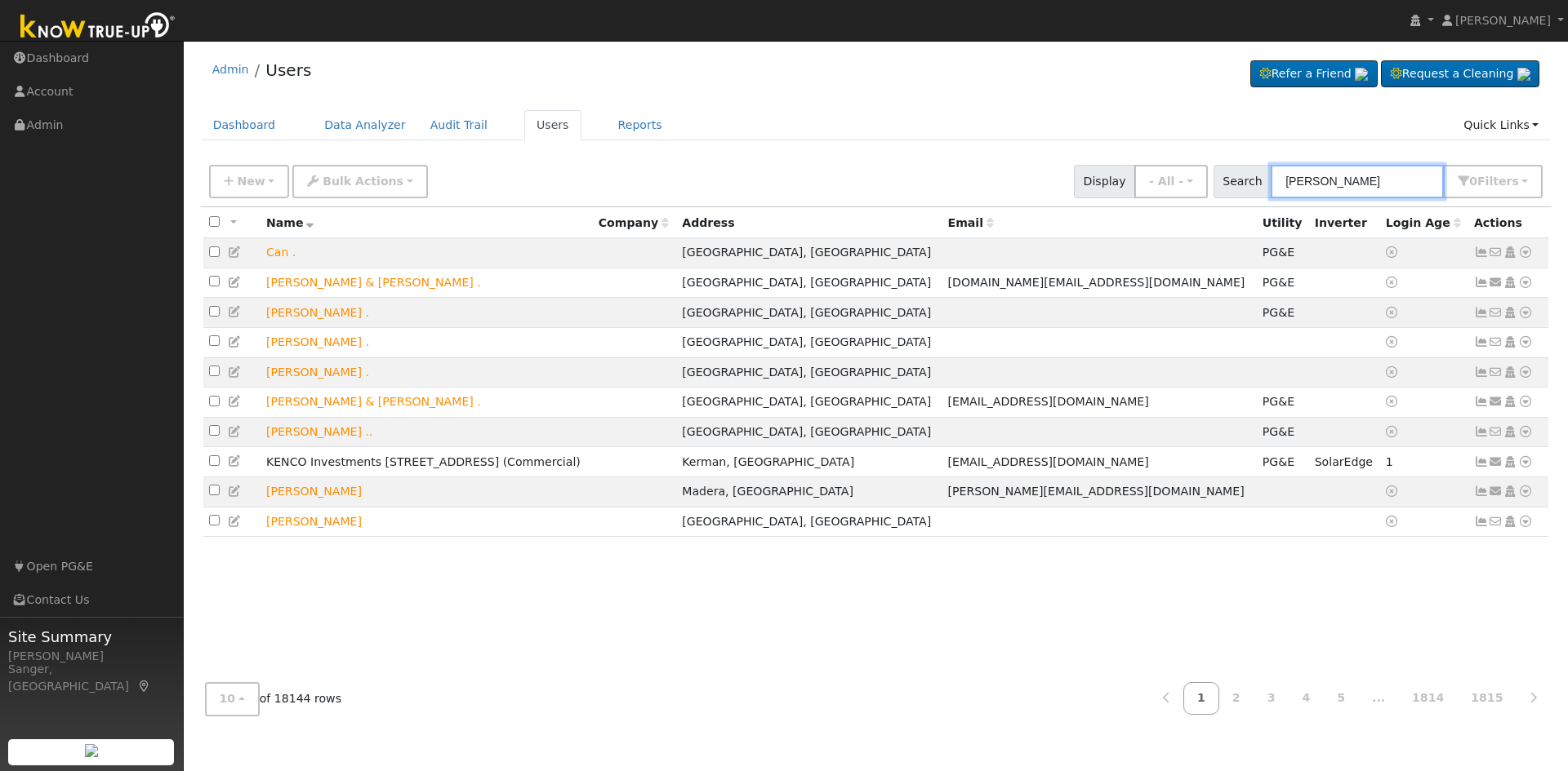
type input "Michael Chan"
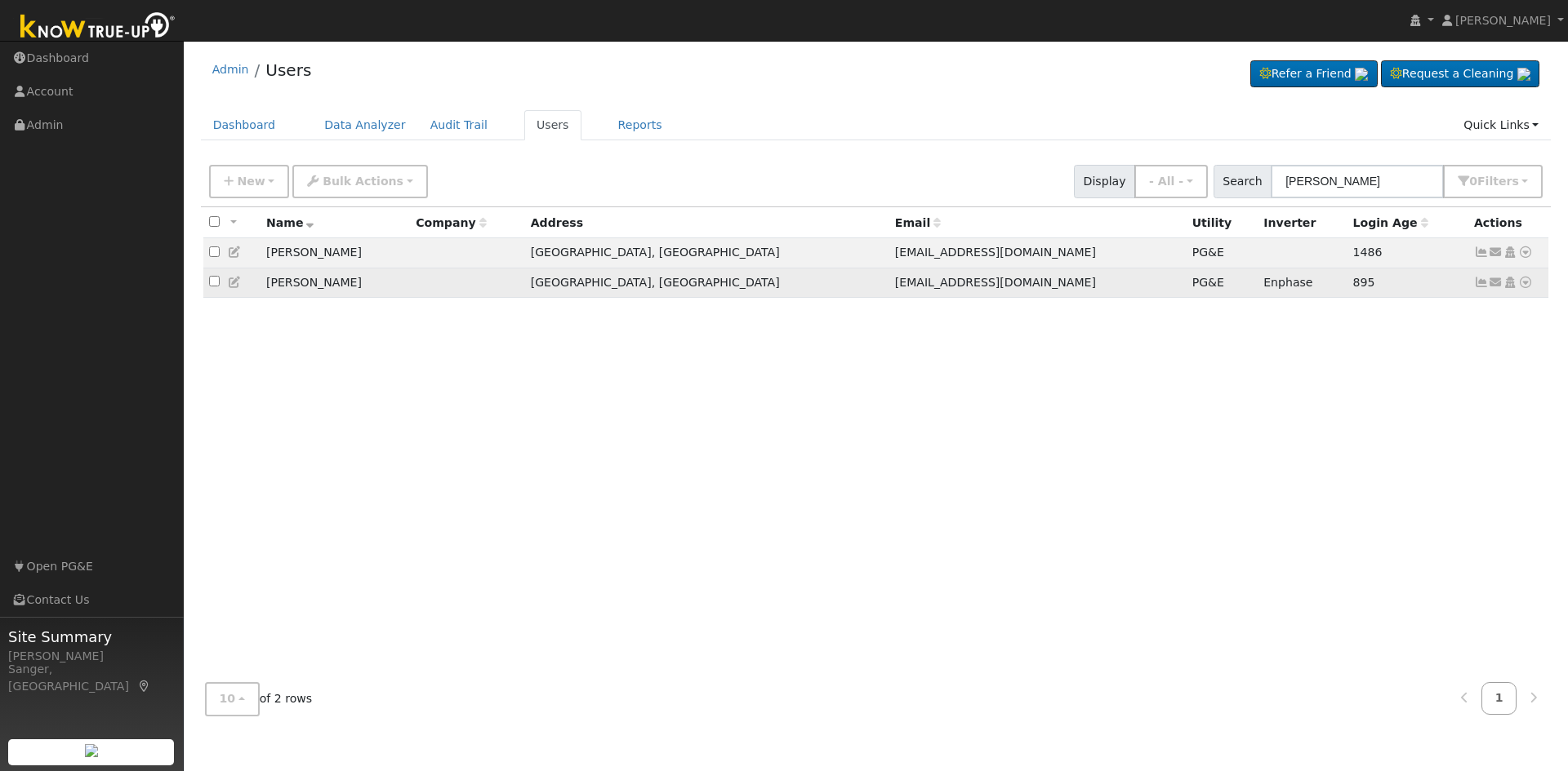
click at [1479, 287] on icon at bounding box center [1481, 283] width 15 height 12
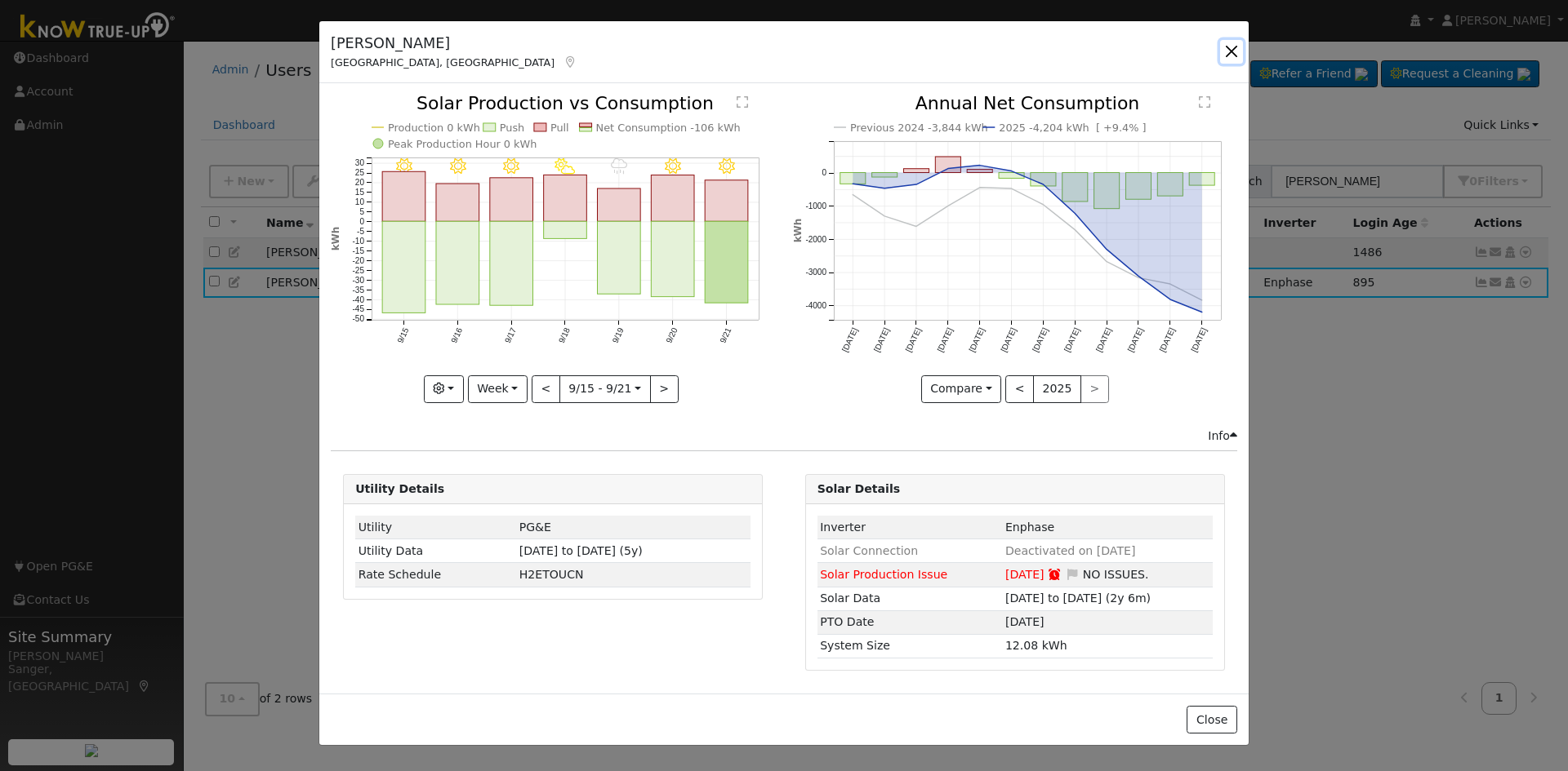
click at [1230, 45] on button "button" at bounding box center [1231, 51] width 23 height 23
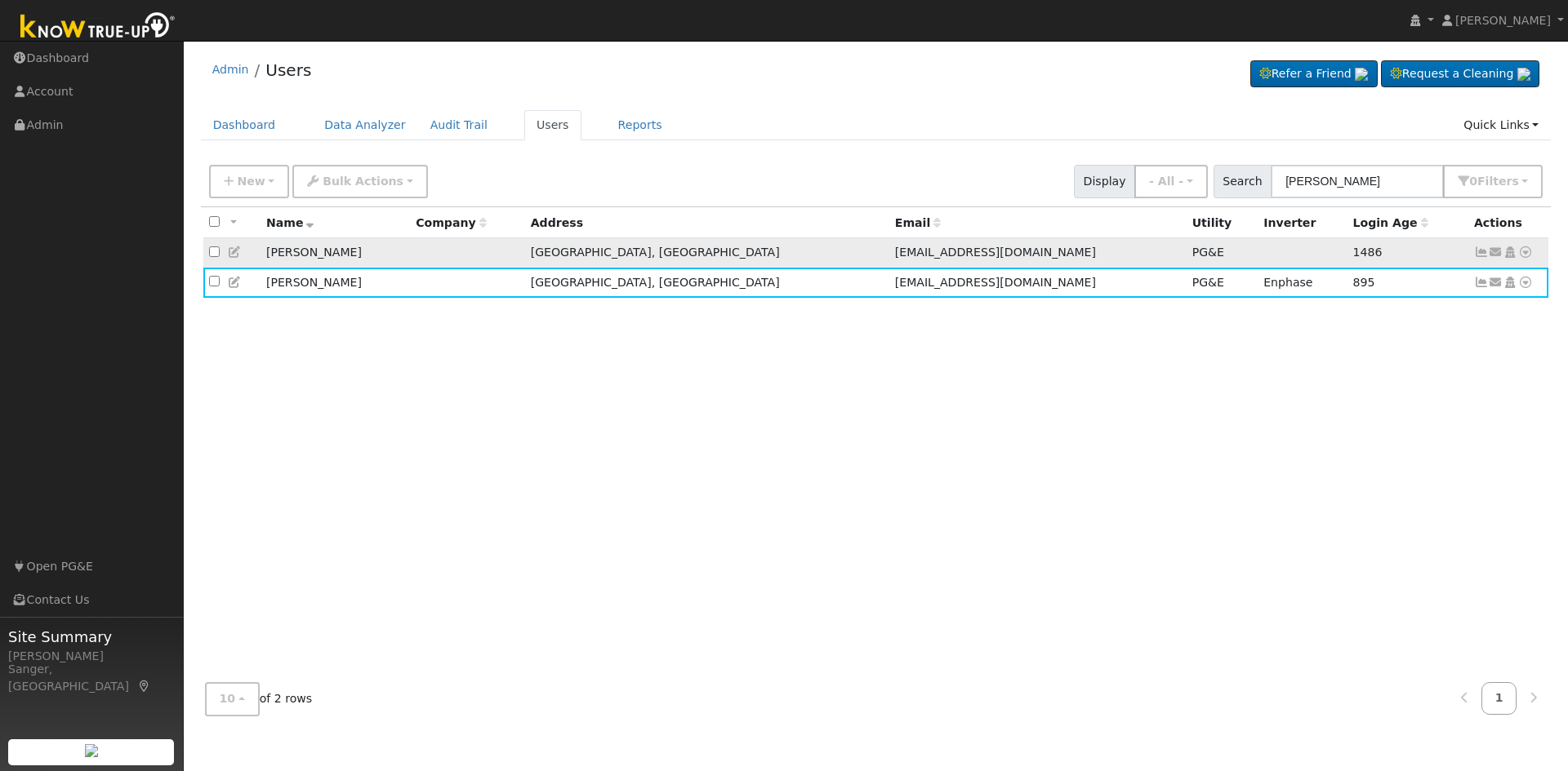
click at [1481, 252] on icon at bounding box center [1481, 252] width 15 height 12
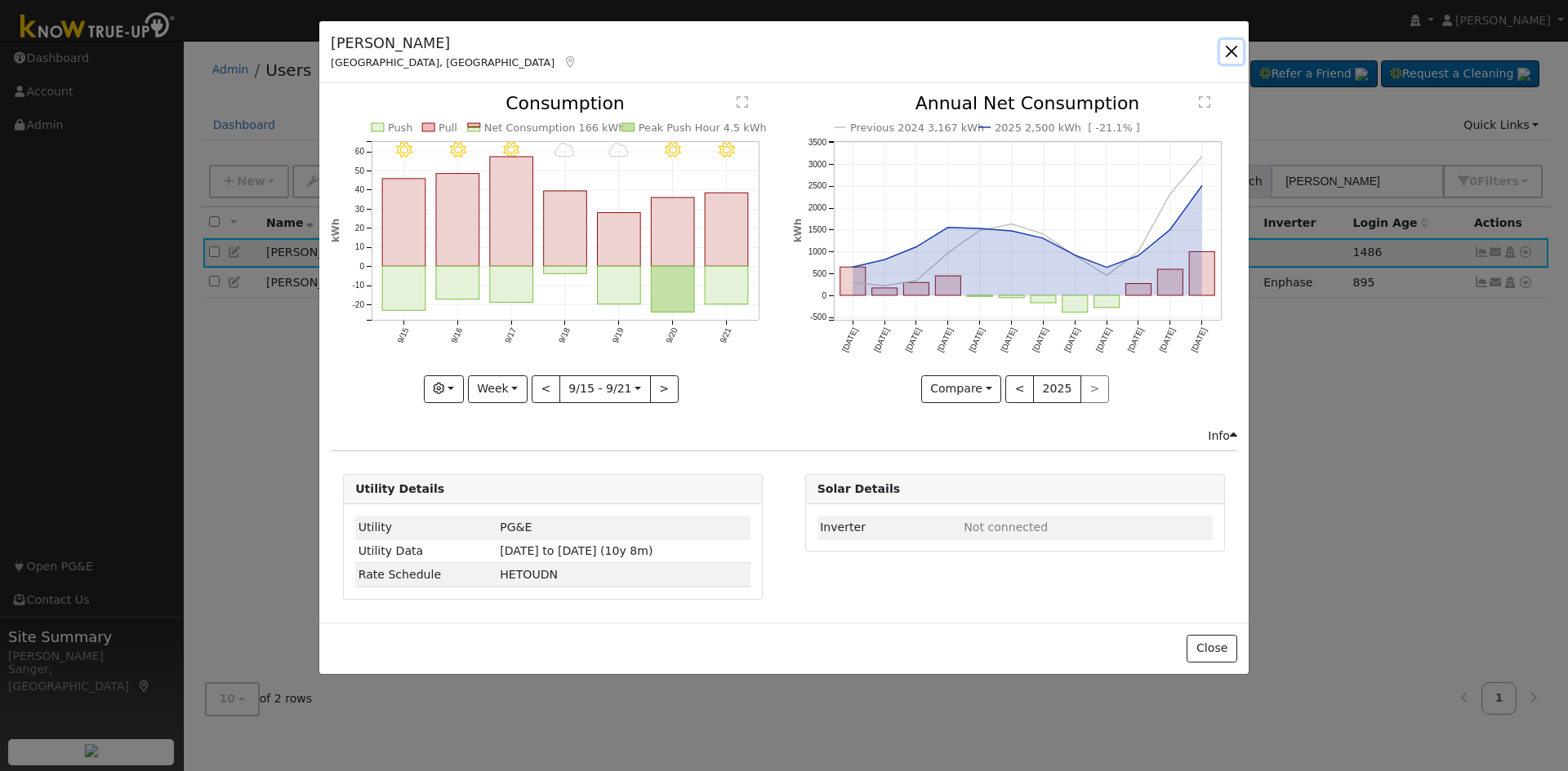
click at [1228, 48] on button "button" at bounding box center [1231, 51] width 23 height 23
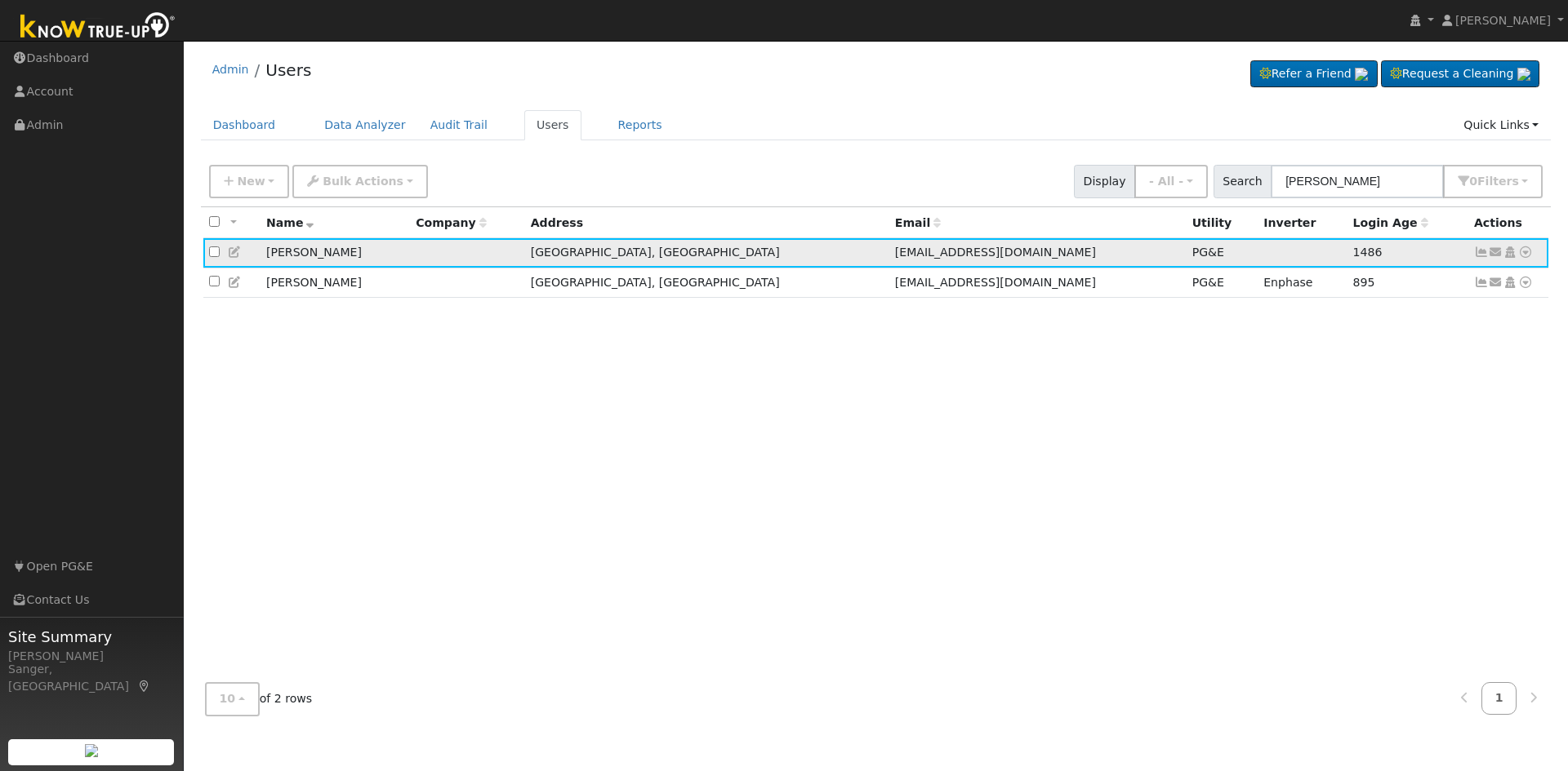
click at [234, 253] on icon at bounding box center [235, 252] width 15 height 12
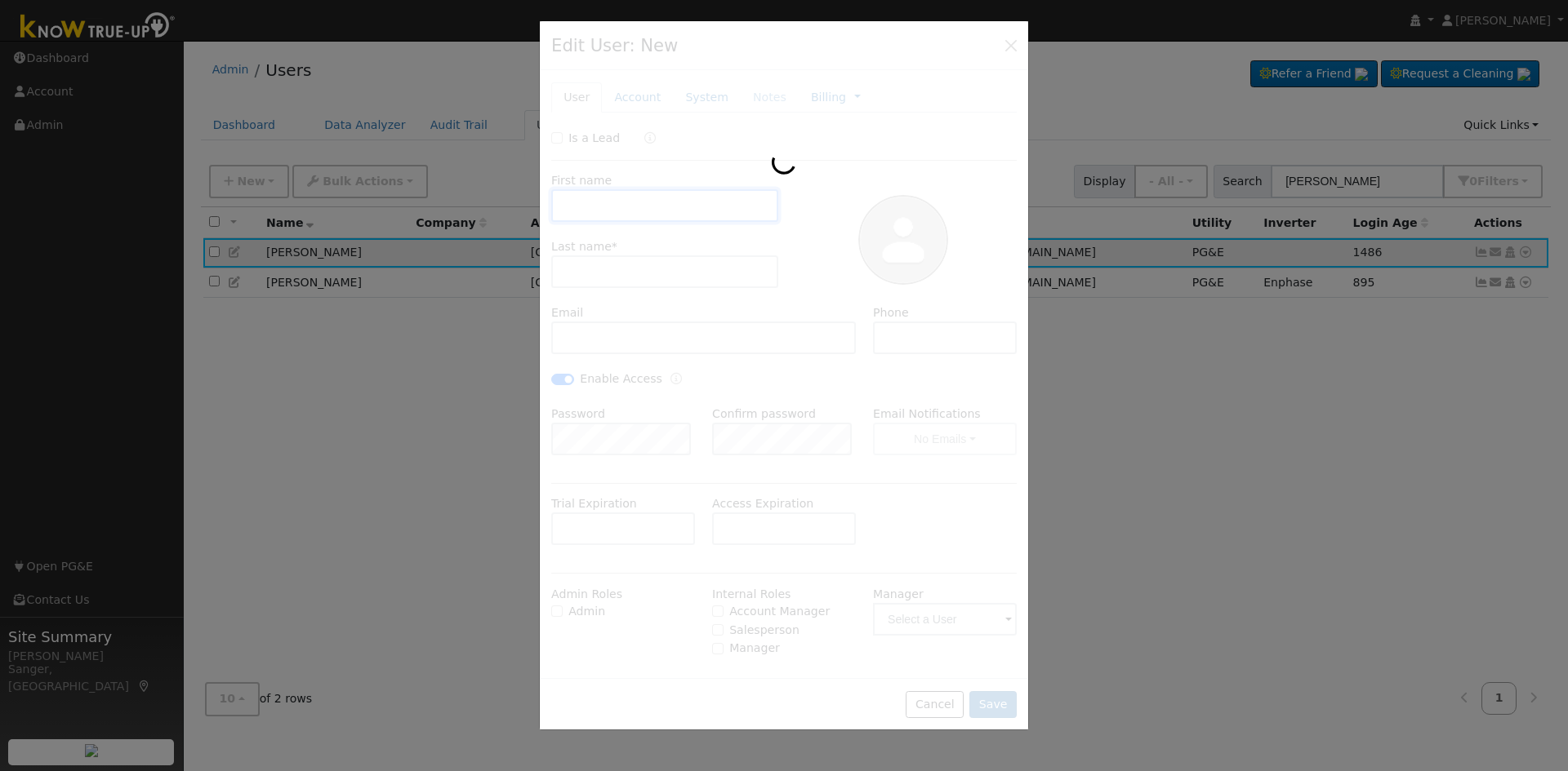
type input "Michael"
type input "Chan"
type input "mike1pbs@yahoo.com"
type input "559-930-6587"
checkbox input "true"
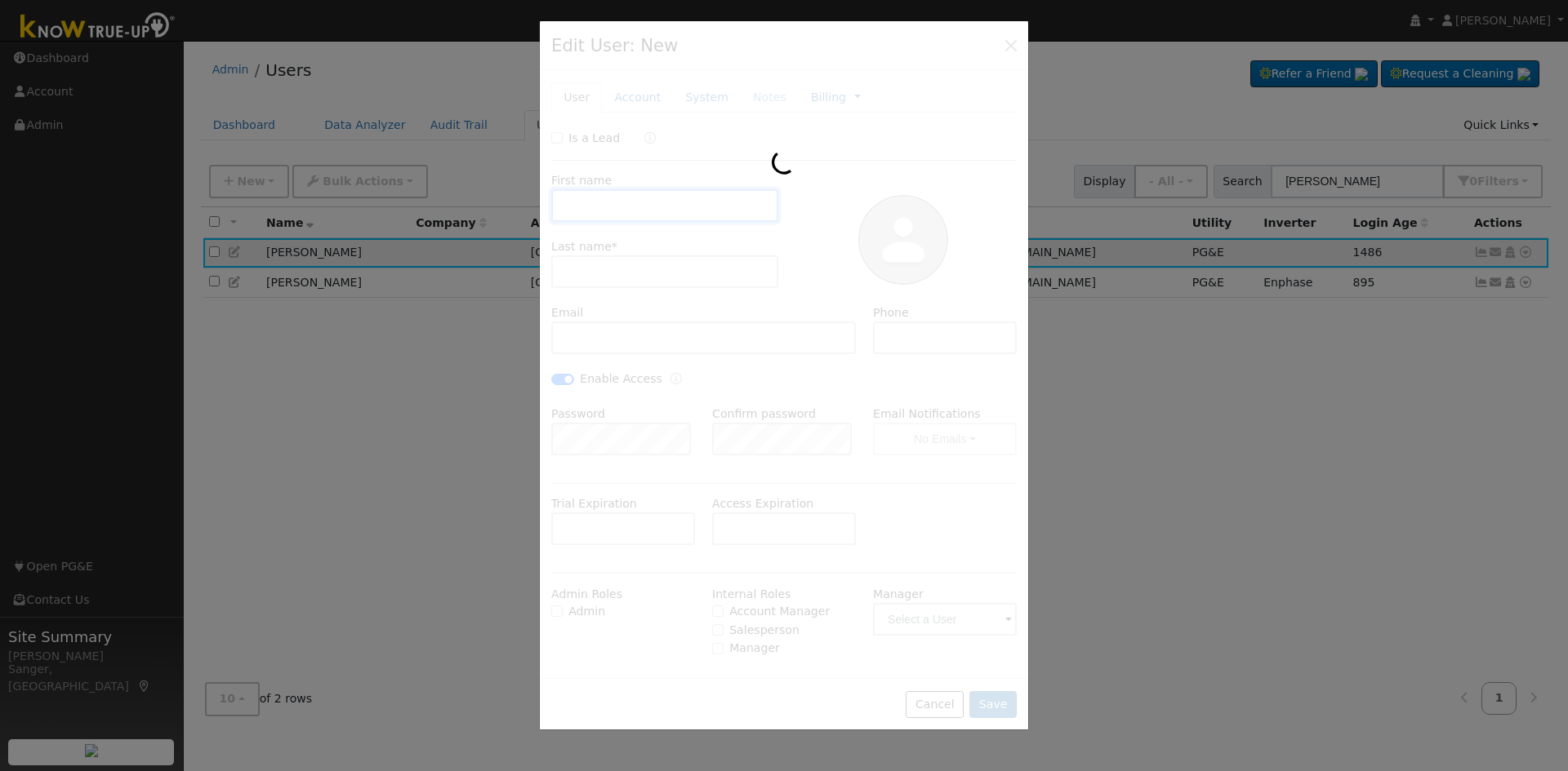
type input "Default Account"
type input "5841 East Atchison Avenue"
type input "Fresno"
type input "CA"
type input "93725"
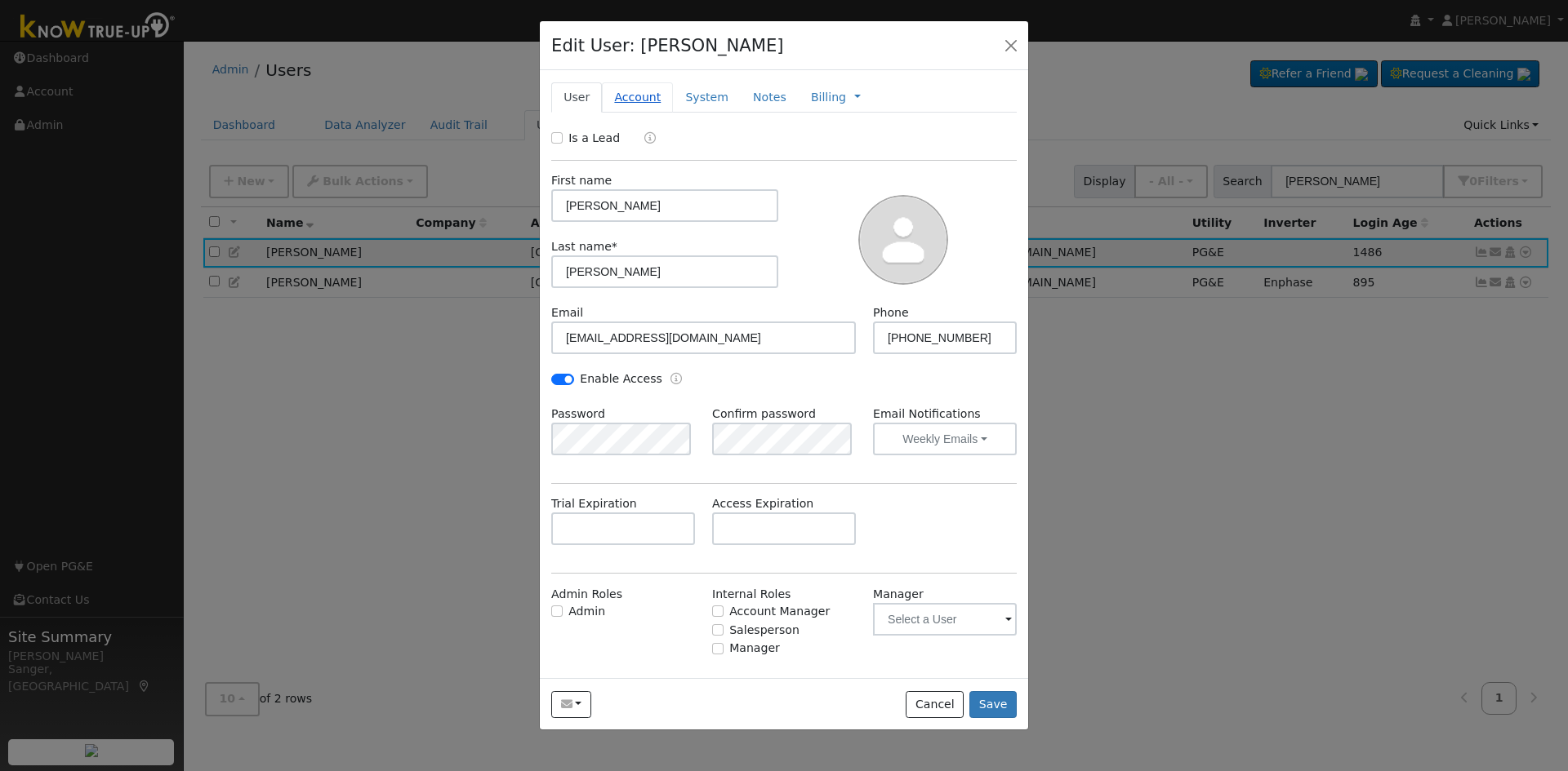
click at [641, 97] on link "Account" at bounding box center [638, 97] width 71 height 30
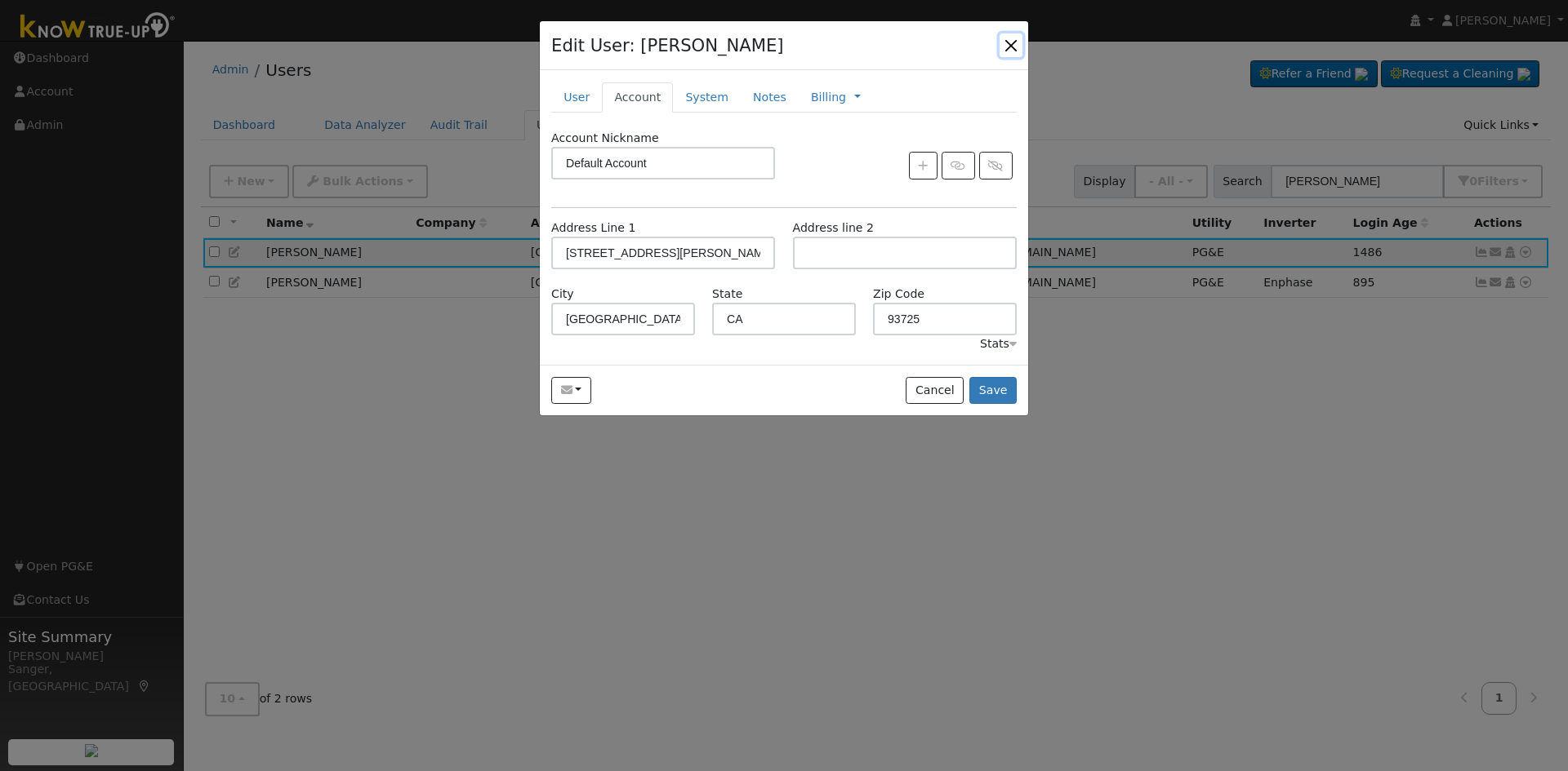
click at [1011, 41] on button "button" at bounding box center [1010, 44] width 23 height 23
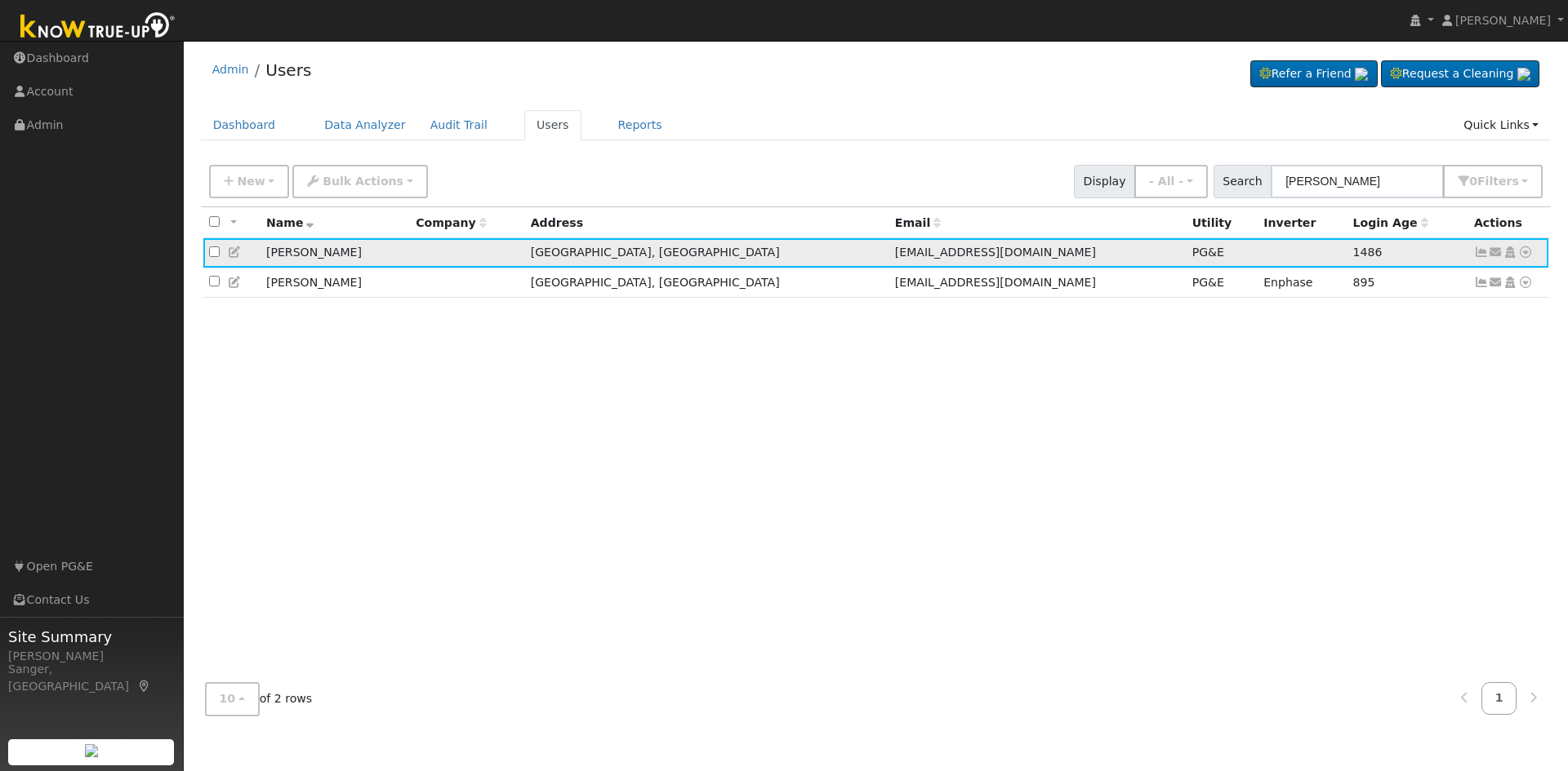
click at [1483, 253] on icon at bounding box center [1481, 252] width 15 height 12
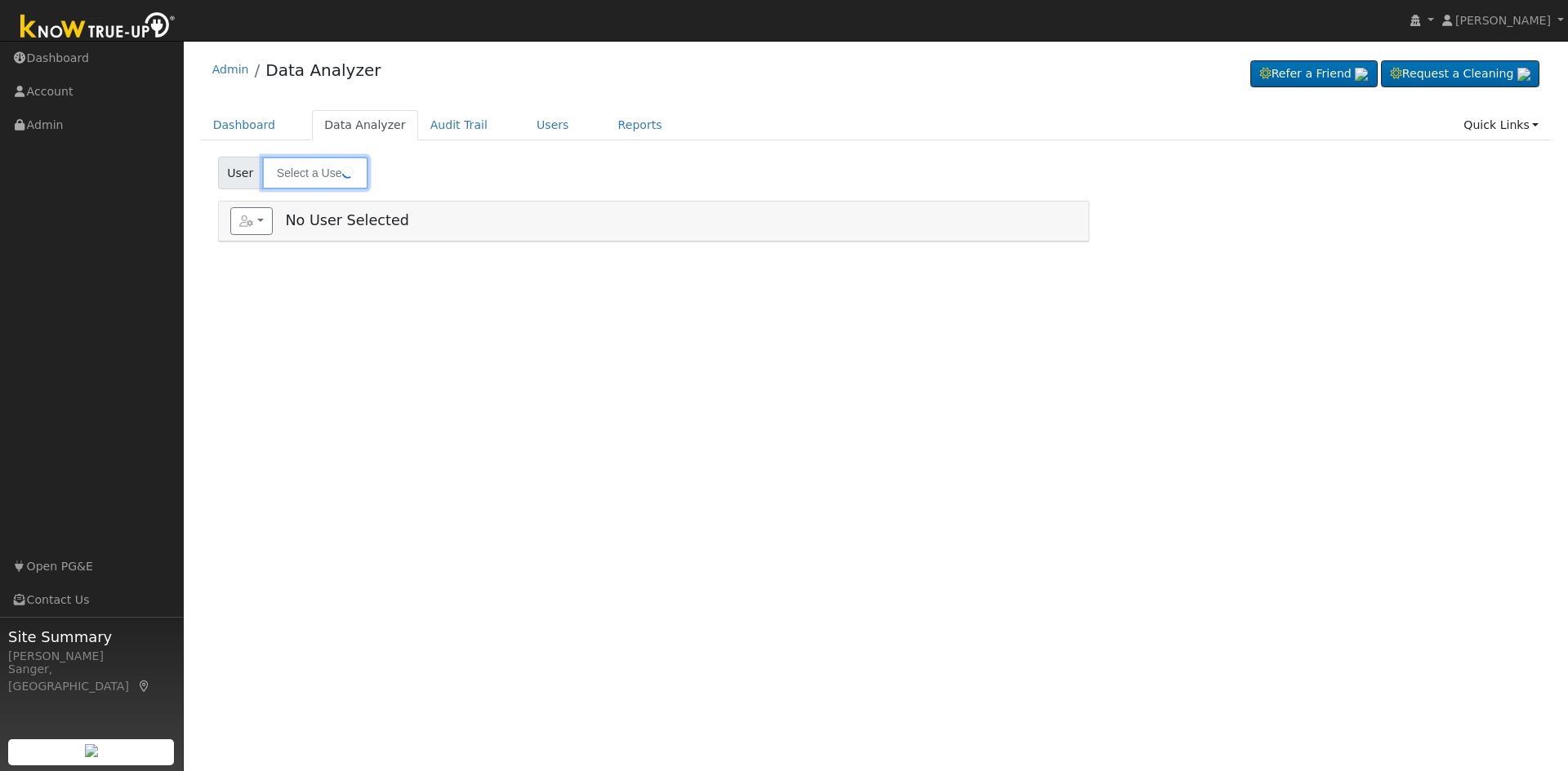
type input "[PERSON_NAME]"
